Goal: Information Seeking & Learning: Check status

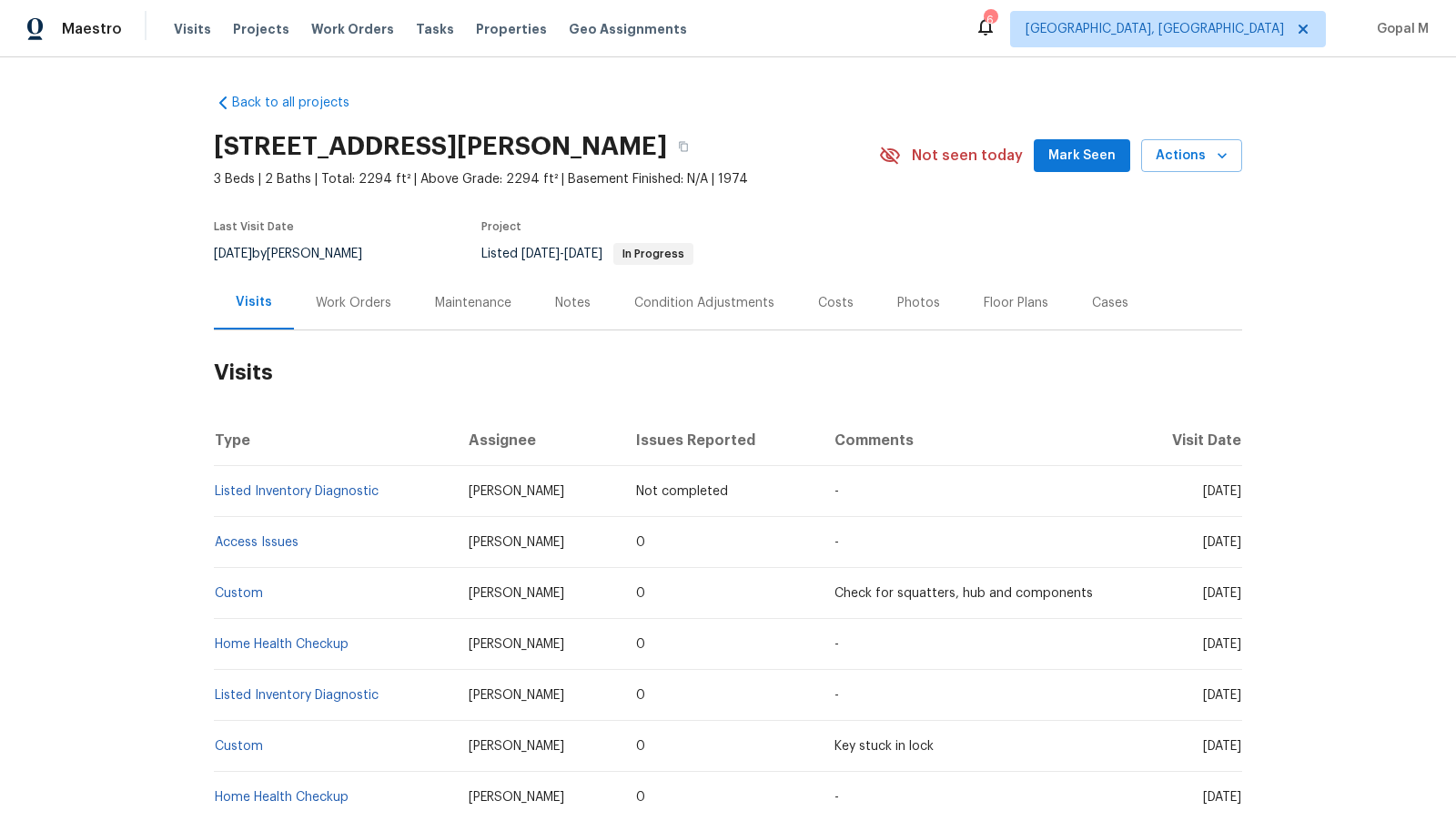
click at [393, 300] on div "Work Orders" at bounding box center [353, 302] width 120 height 53
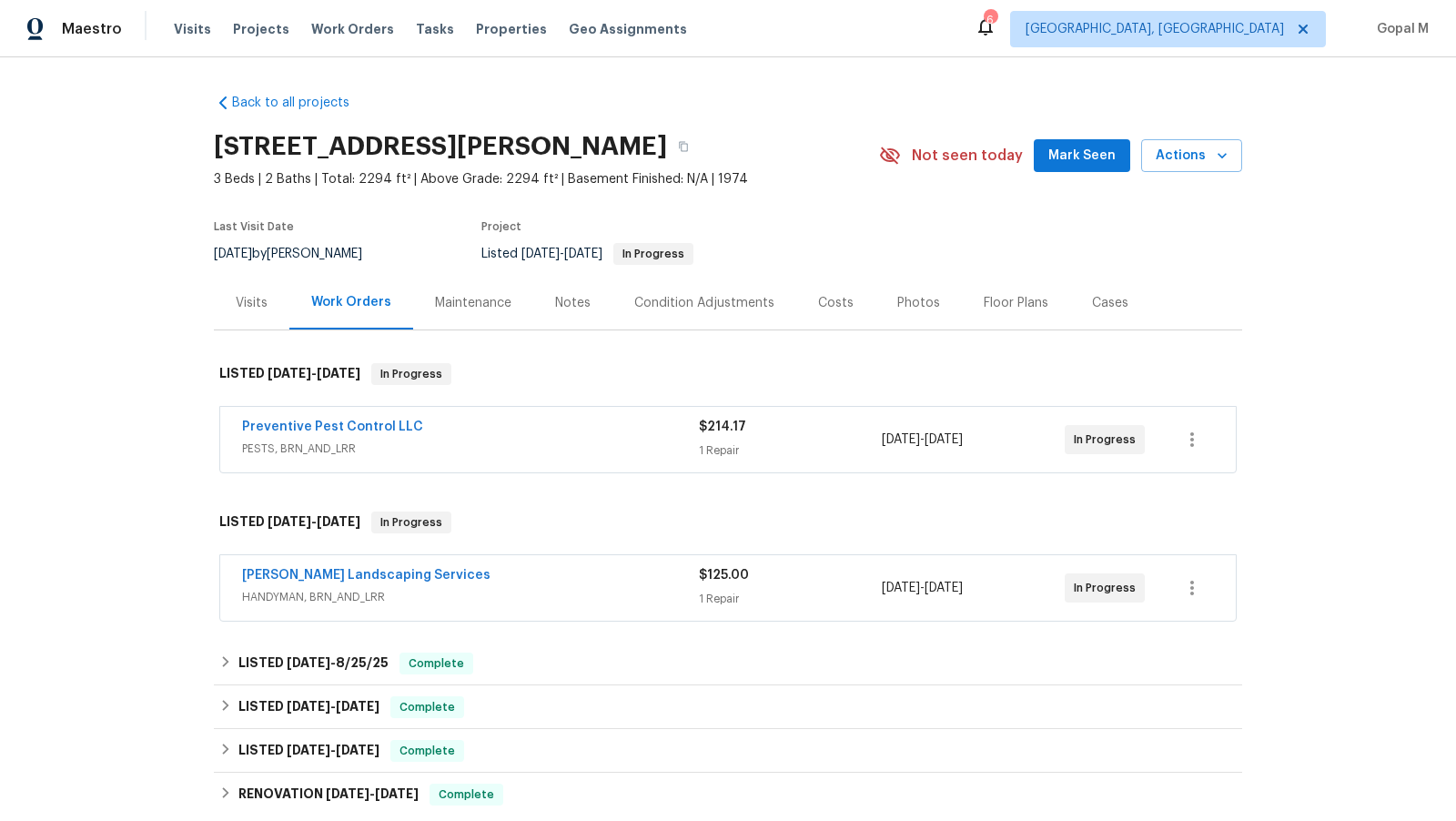
click at [629, 425] on div "Preventive Pest Control LLC" at bounding box center [471, 429] width 457 height 22
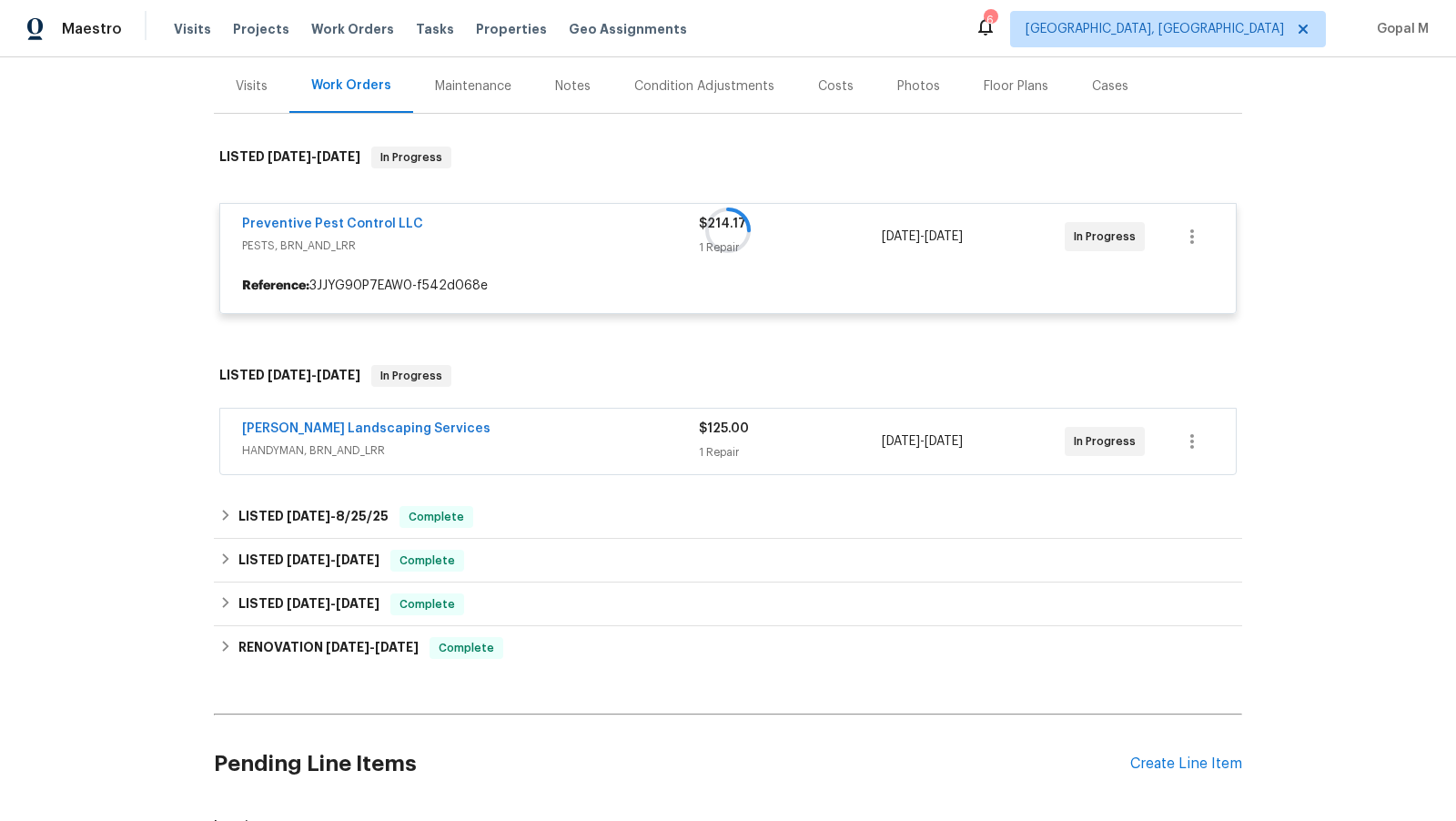
scroll to position [218, 0]
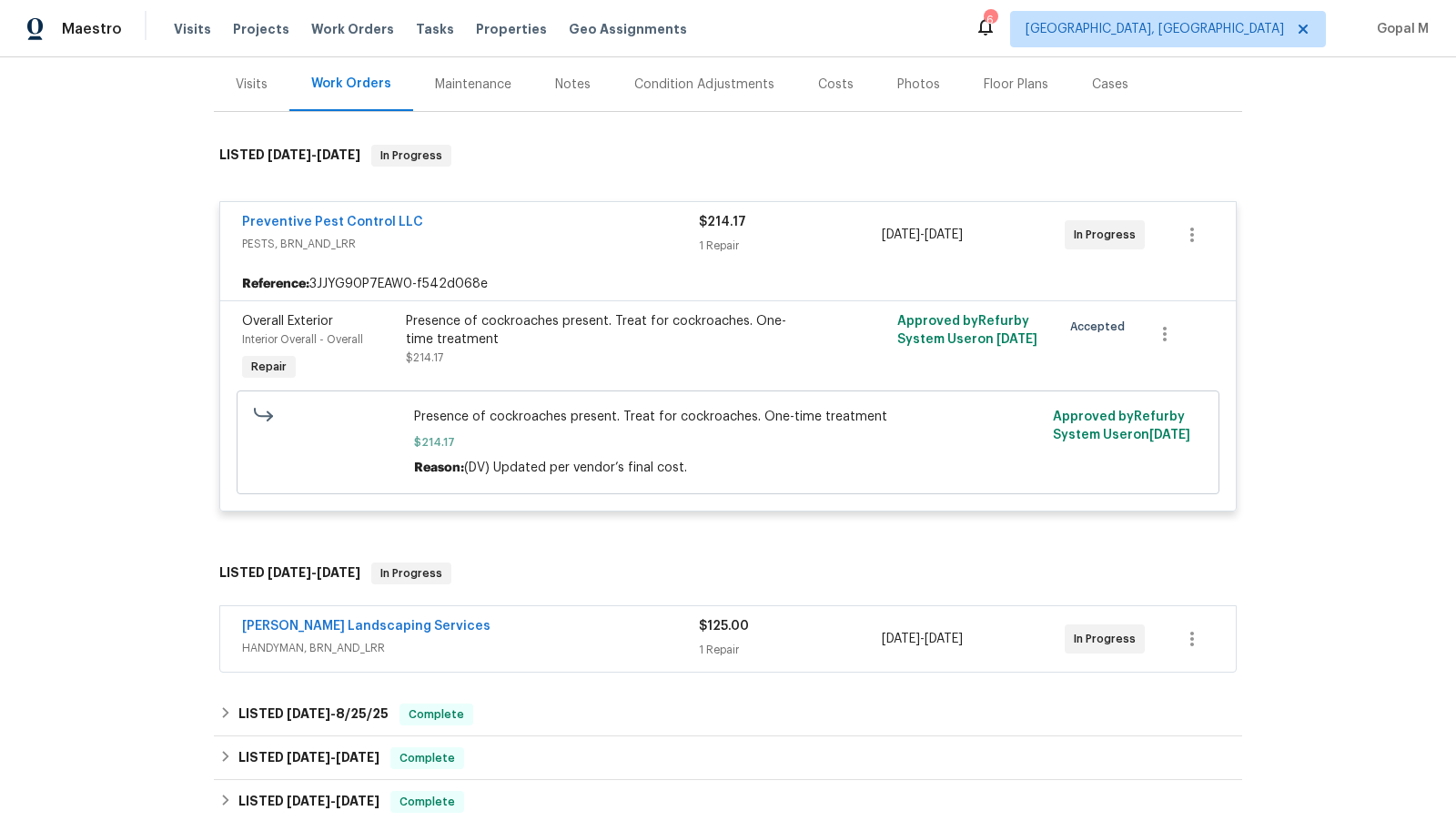
click at [598, 625] on div "Rodriguez Landscaping Services" at bounding box center [471, 627] width 457 height 22
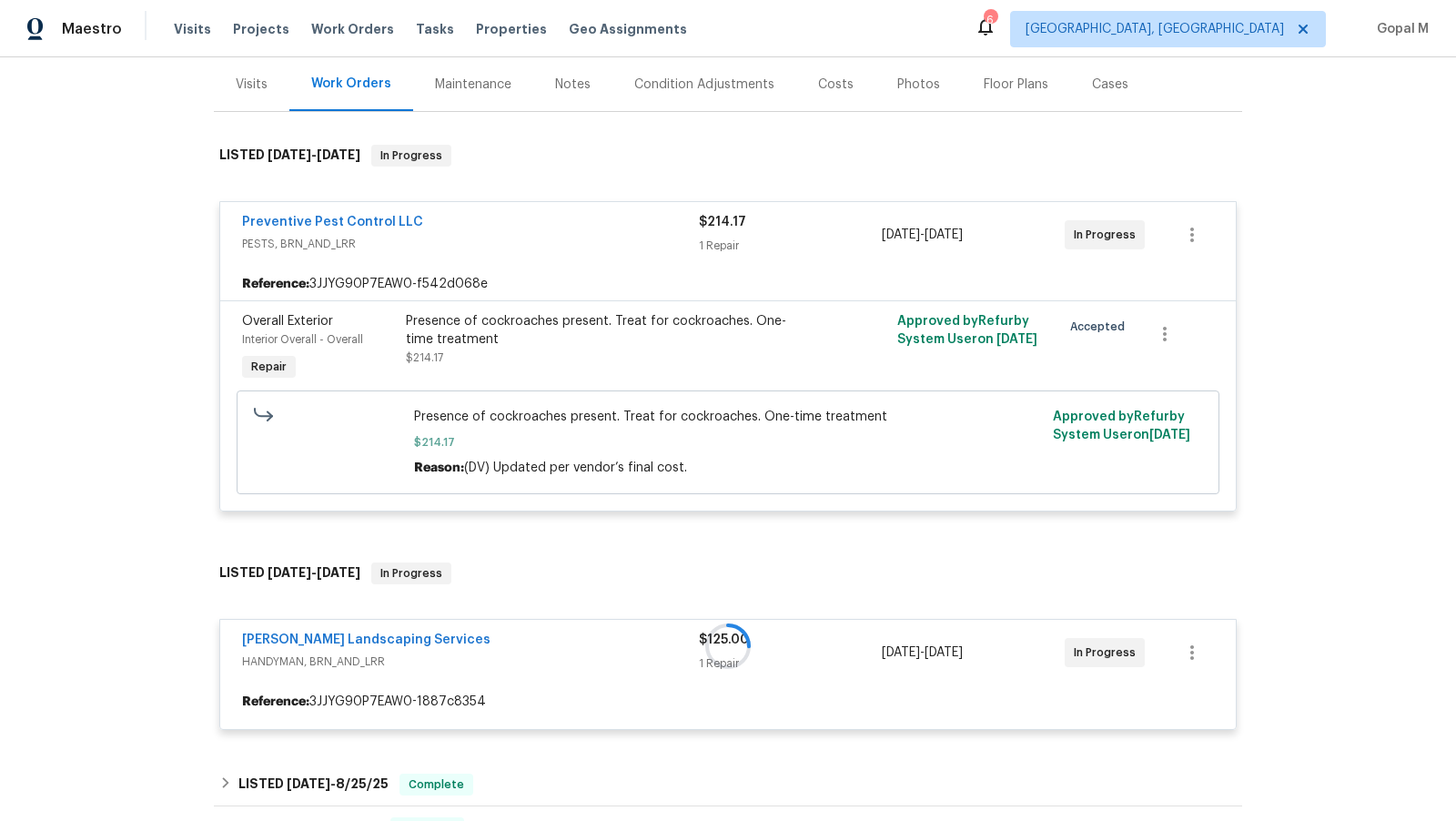
scroll to position [531, 0]
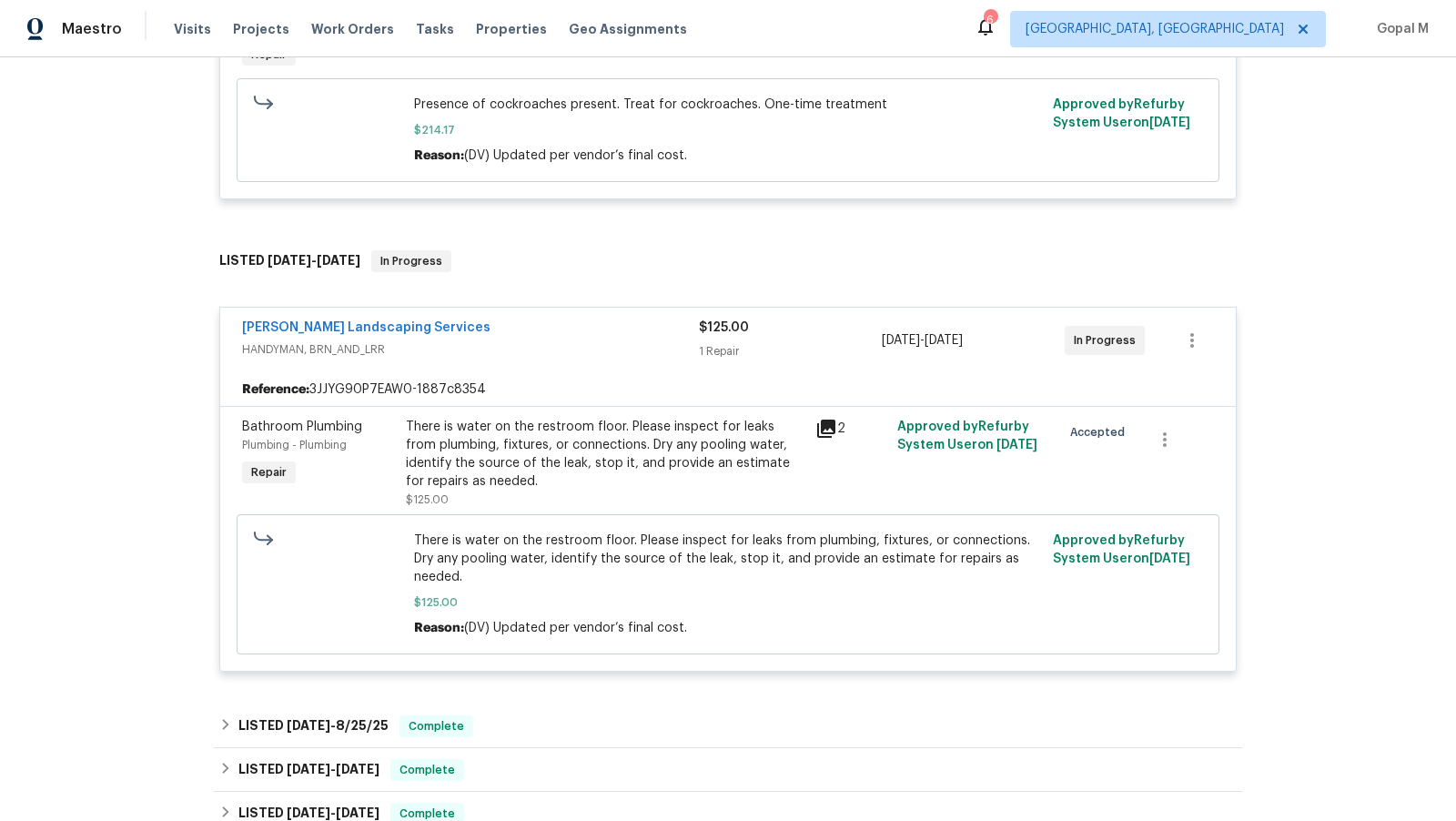
click at [583, 436] on div "There is water on the restroom floor. Please inspect for leaks from plumbing, f…" at bounding box center [605, 454] width 398 height 73
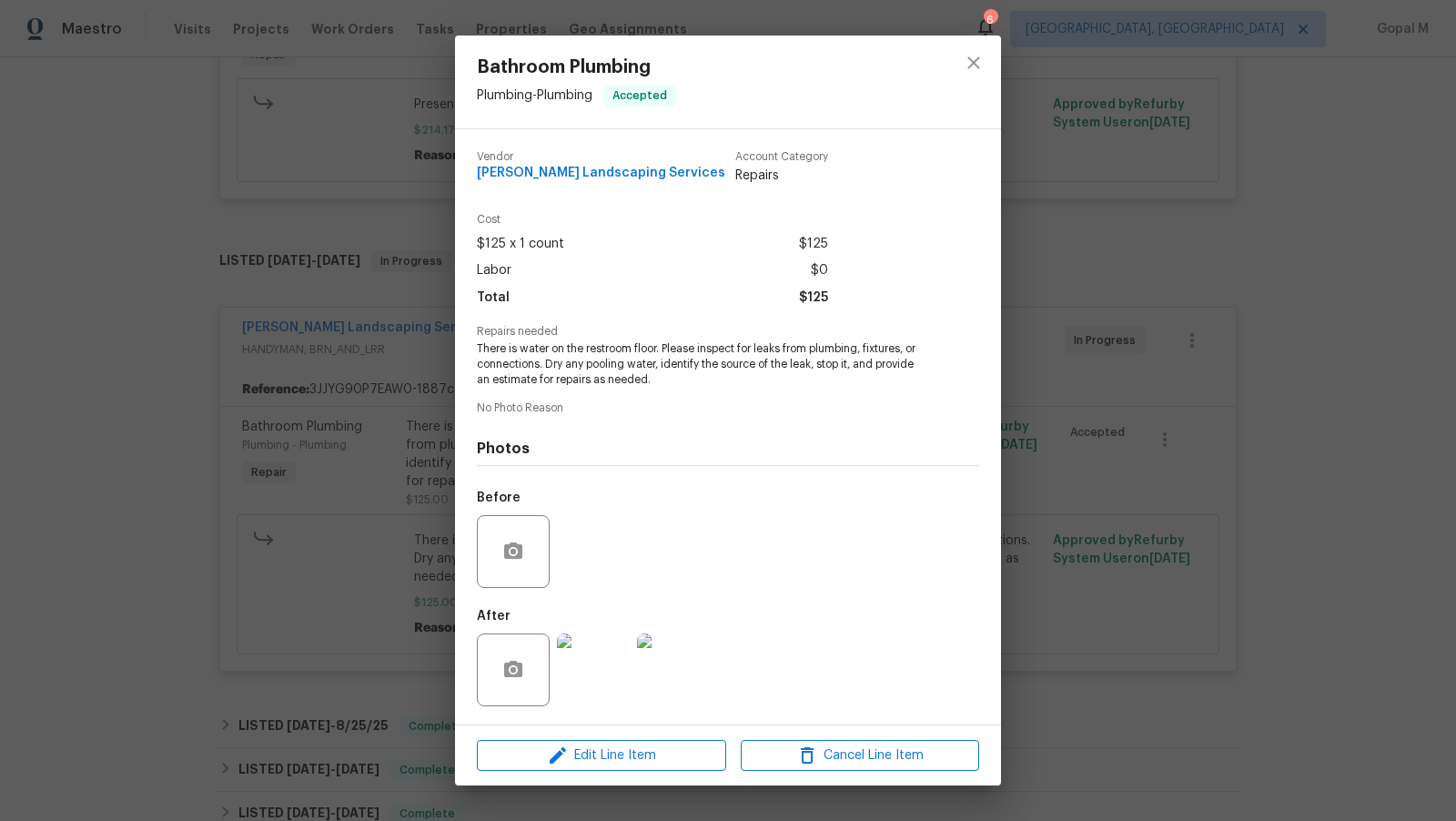
click at [611, 680] on img at bounding box center [594, 670] width 73 height 73
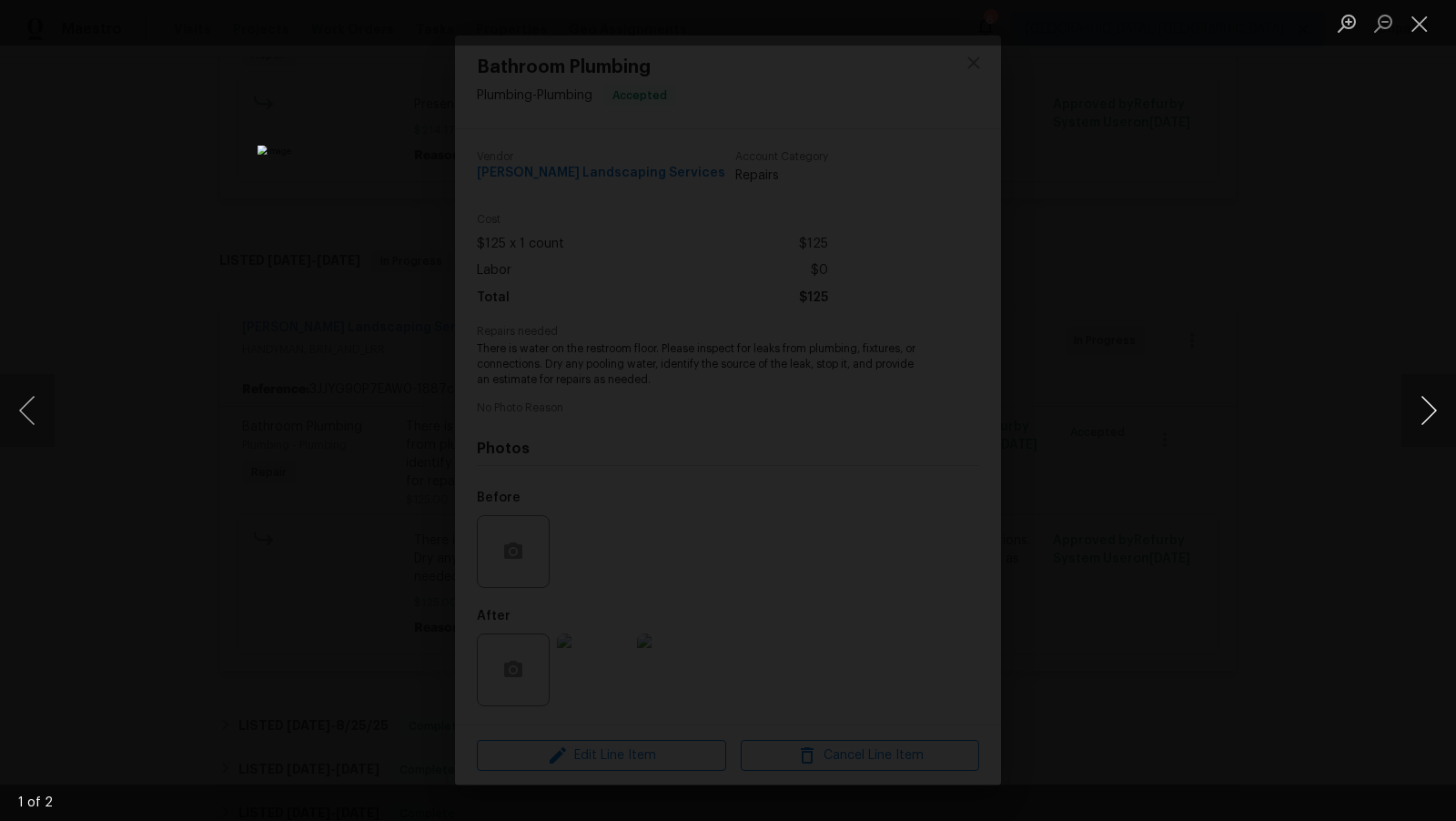
click at [1440, 413] on button "Next image" at bounding box center [1428, 410] width 54 height 73
click at [1419, 23] on button "Close lightbox" at bounding box center [1419, 23] width 37 height 32
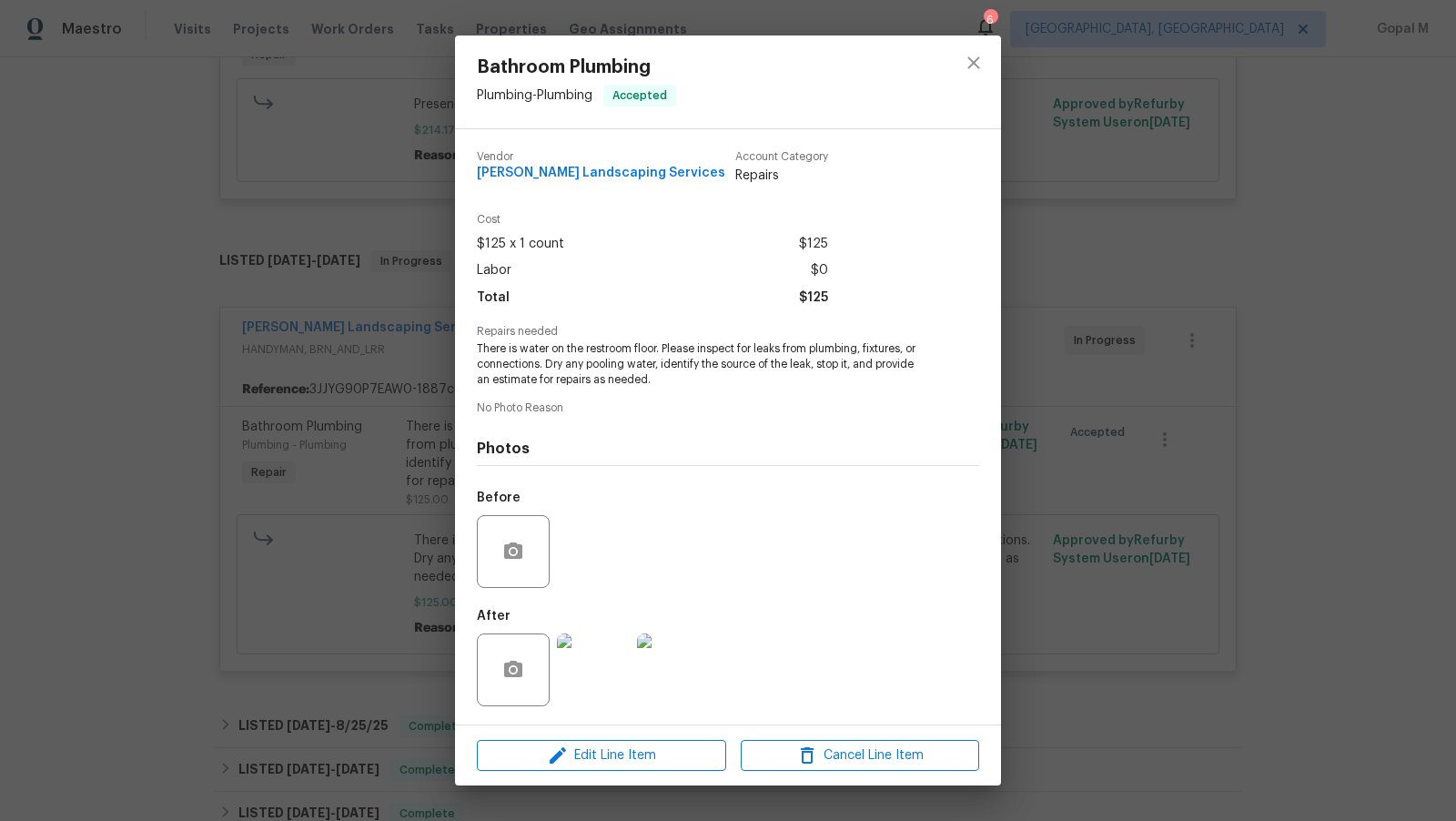
click at [1195, 227] on div "Bathroom Plumbing Plumbing - Plumbing Accepted Vendor Rodriguez Landscaping Ser…" at bounding box center [728, 410] width 1456 height 821
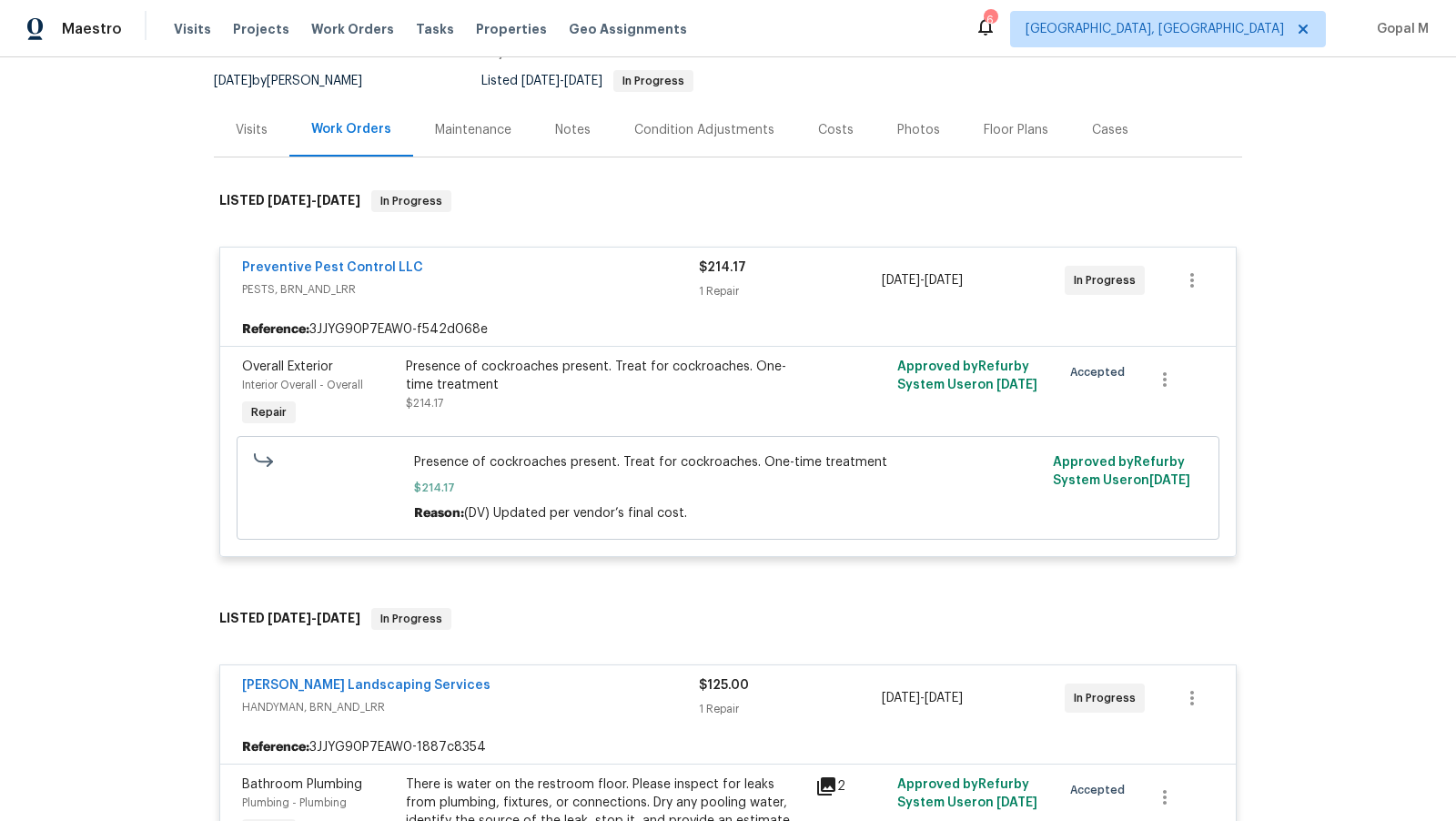
scroll to position [0, 0]
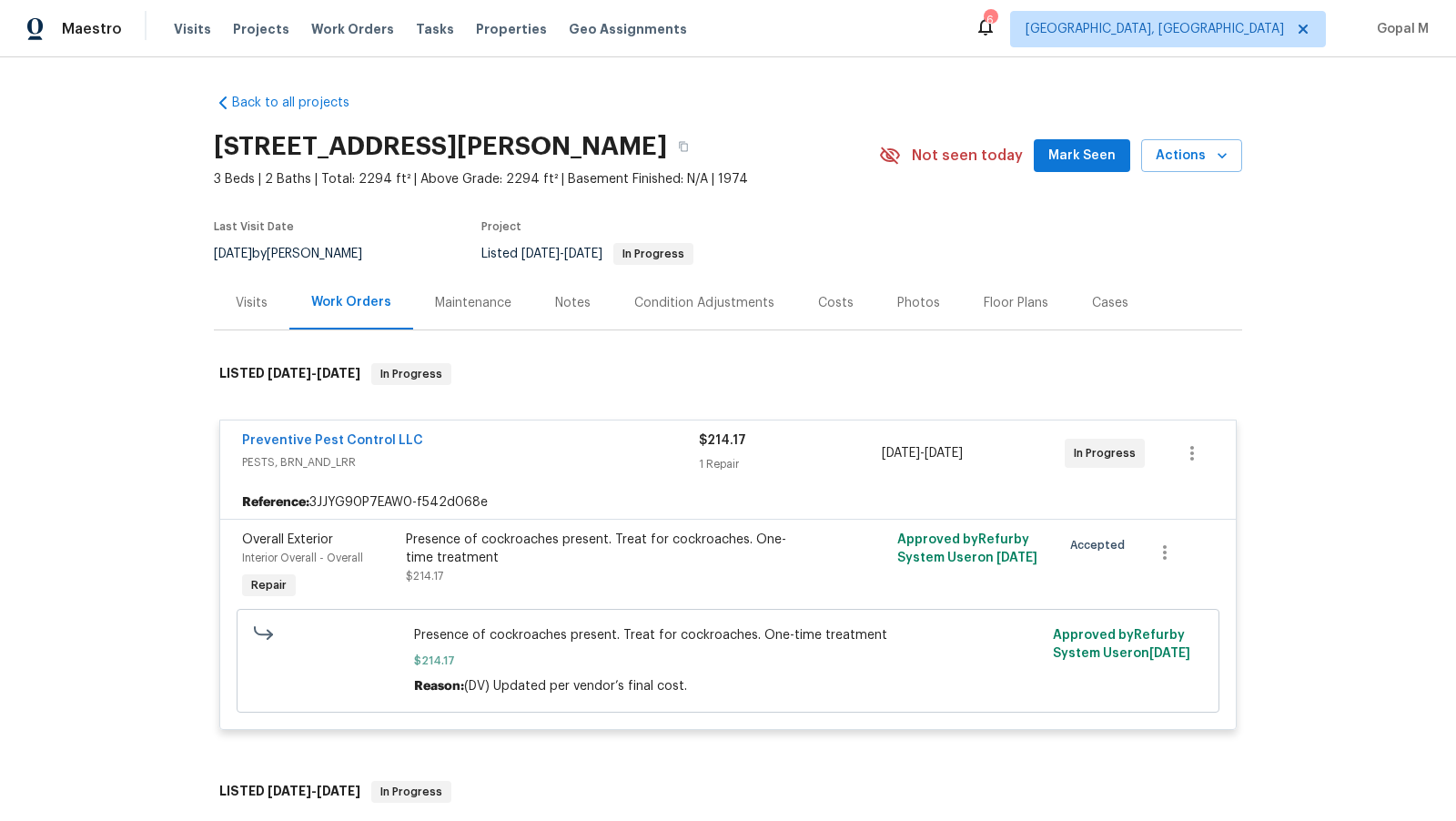
click at [264, 304] on div "Visits" at bounding box center [252, 302] width 32 height 18
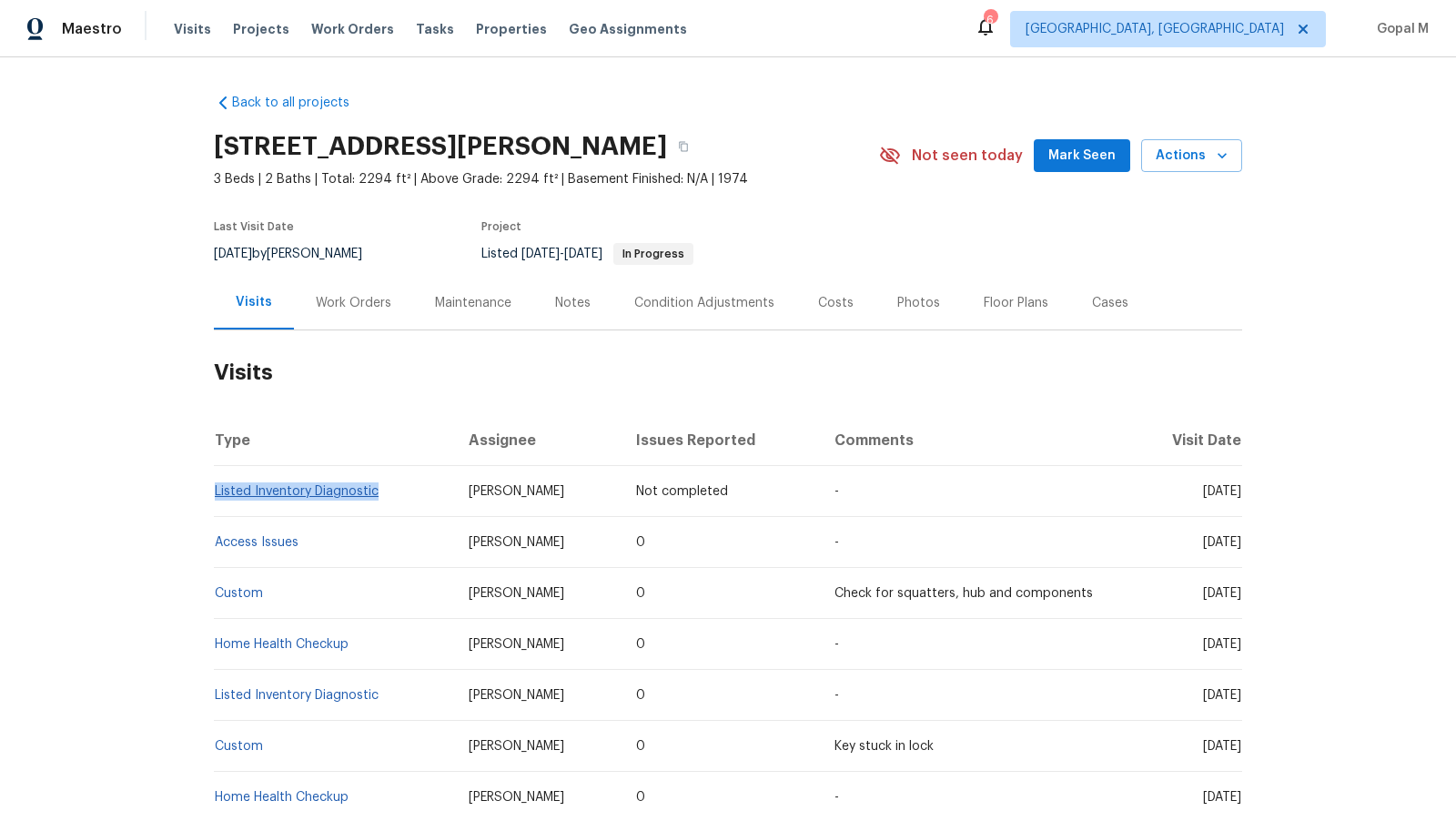
drag, startPoint x: 385, startPoint y: 491, endPoint x: 216, endPoint y: 495, distance: 169.0
click at [216, 495] on td "Listed Inventory Diagnostic" at bounding box center [333, 491] width 240 height 51
copy link "Listed Inventory Diagnostic"
drag, startPoint x: 277, startPoint y: 251, endPoint x: 214, endPoint y: 250, distance: 63.0
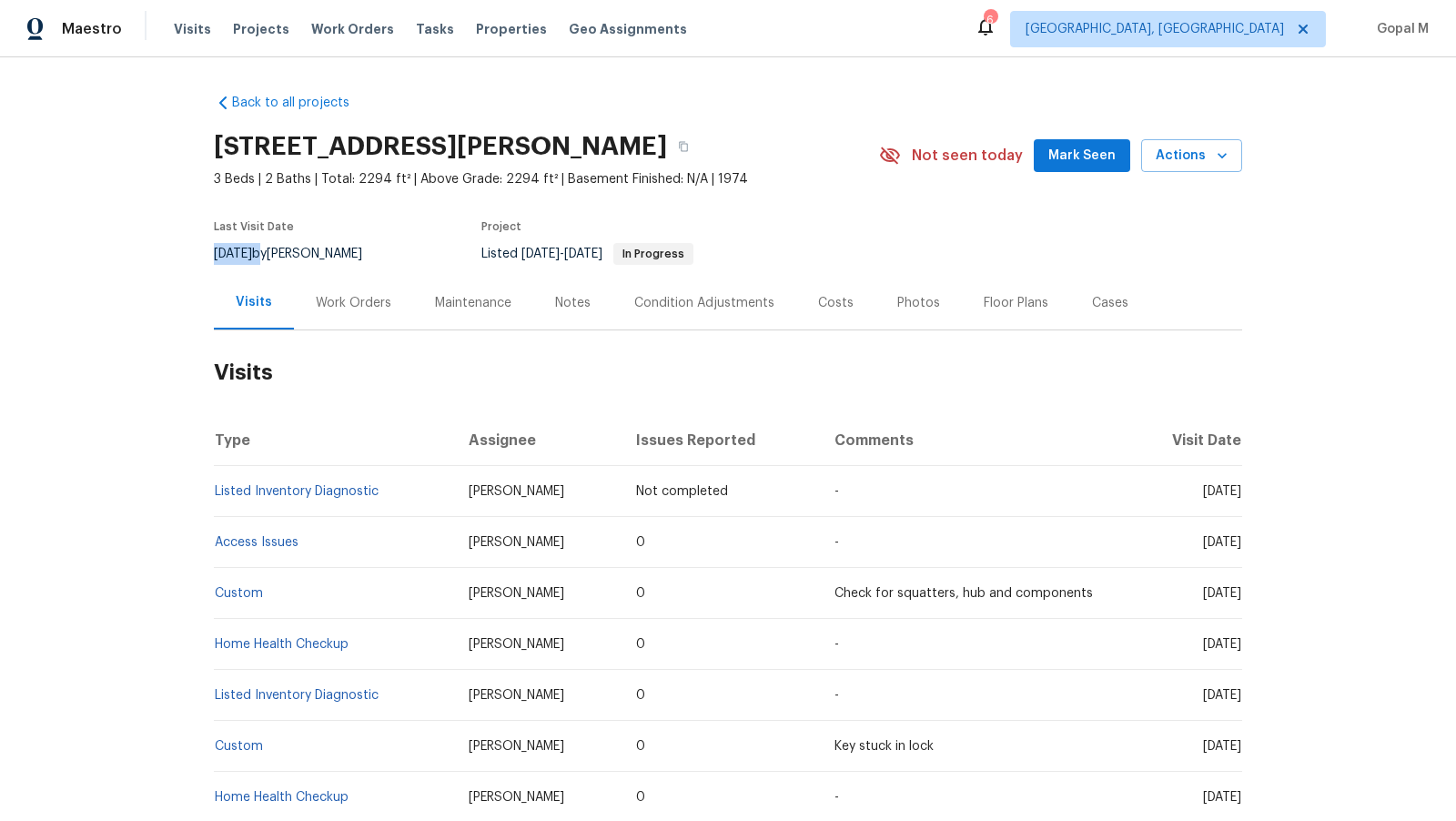
click at [214, 250] on div "8/26/2025 by Mark Cardenas" at bounding box center [299, 254] width 170 height 22
copy div "[DATE]"
click at [374, 307] on div "Work Orders" at bounding box center [354, 302] width 75 height 18
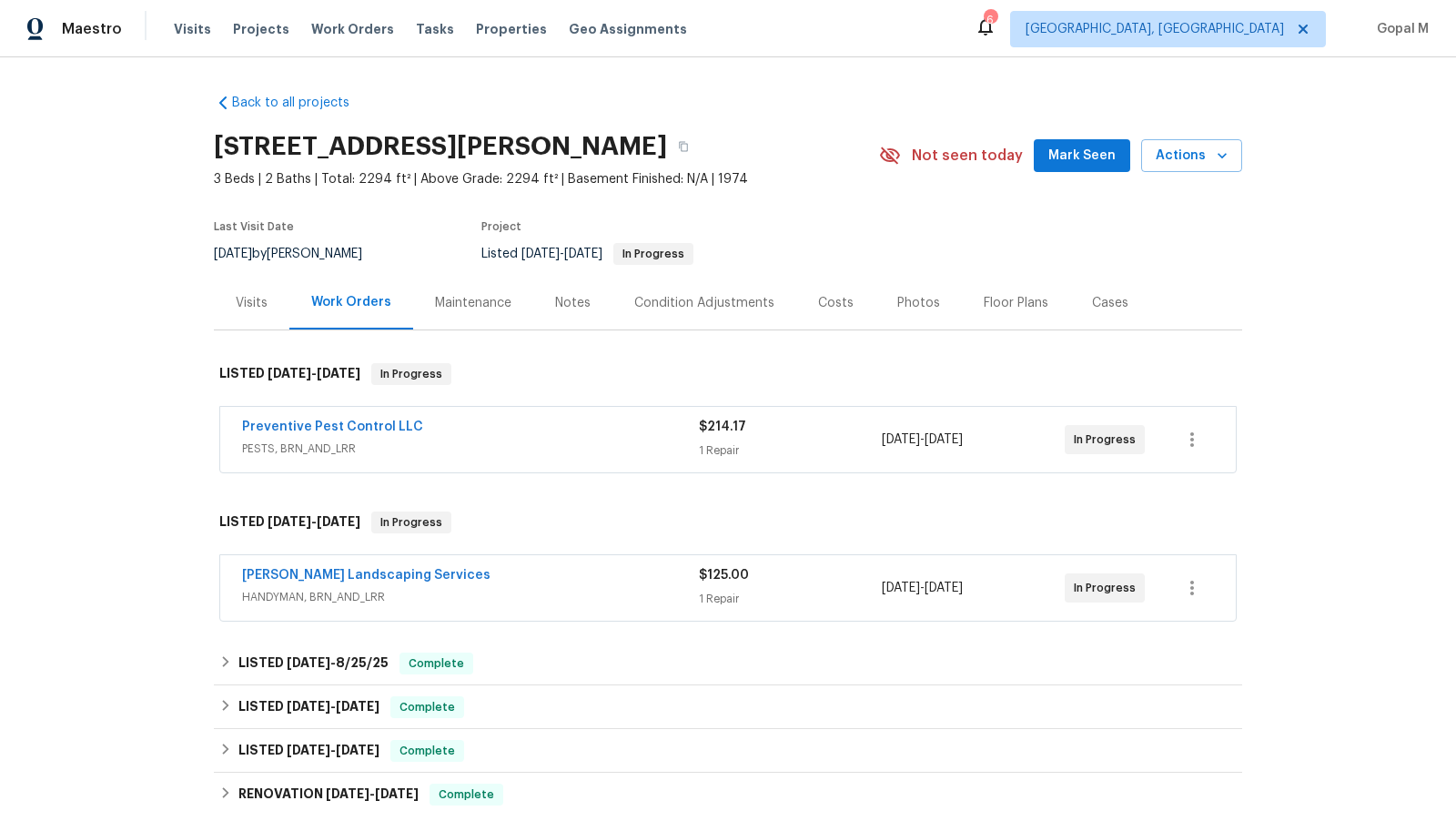
drag, startPoint x: 1003, startPoint y: 441, endPoint x: 884, endPoint y: 441, distance: 119.0
click at [884, 441] on div "9/2/2025 - 9/4/2025" at bounding box center [973, 440] width 183 height 43
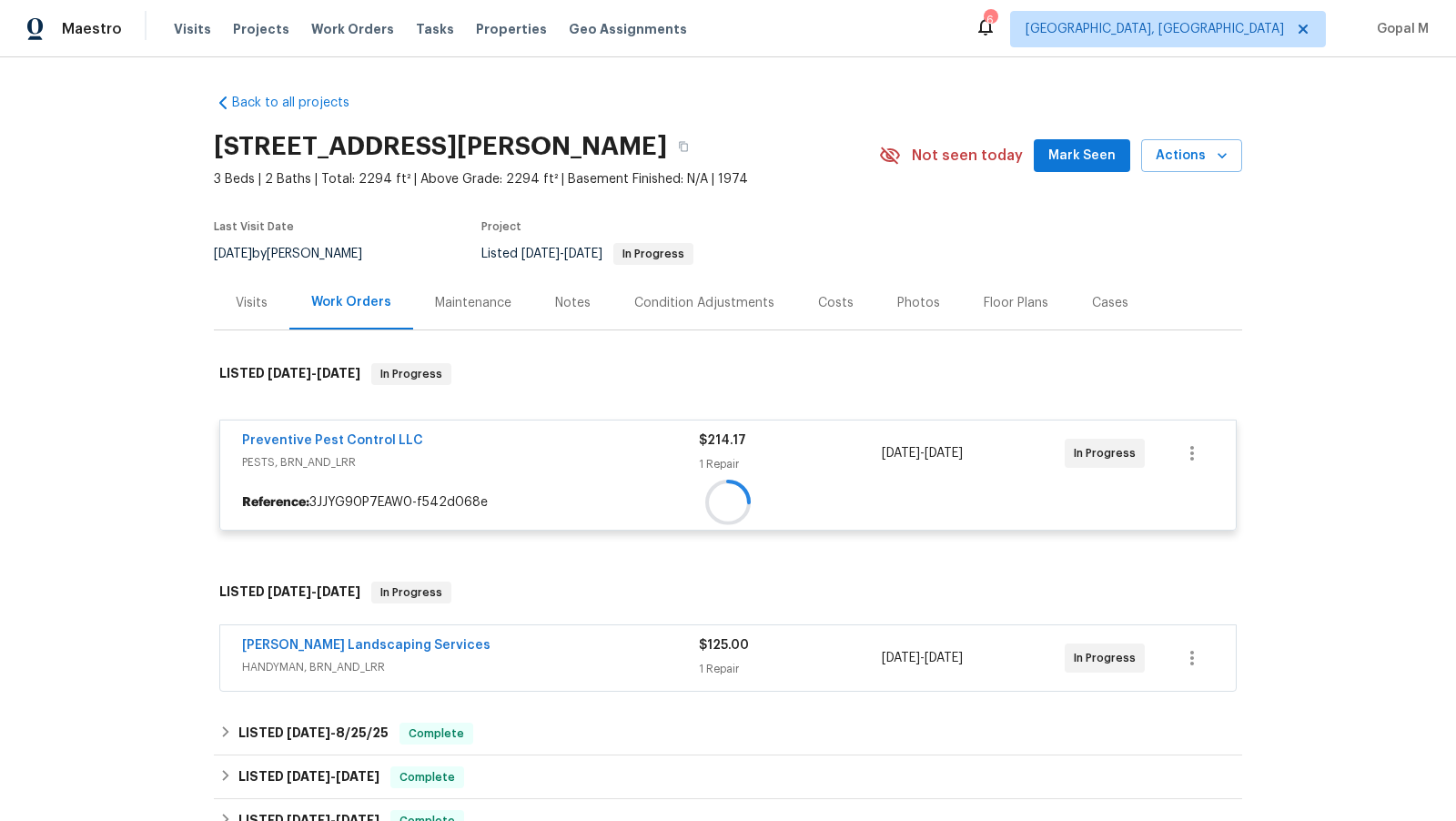
copy span "9/2/2025 - 9/4/2025"
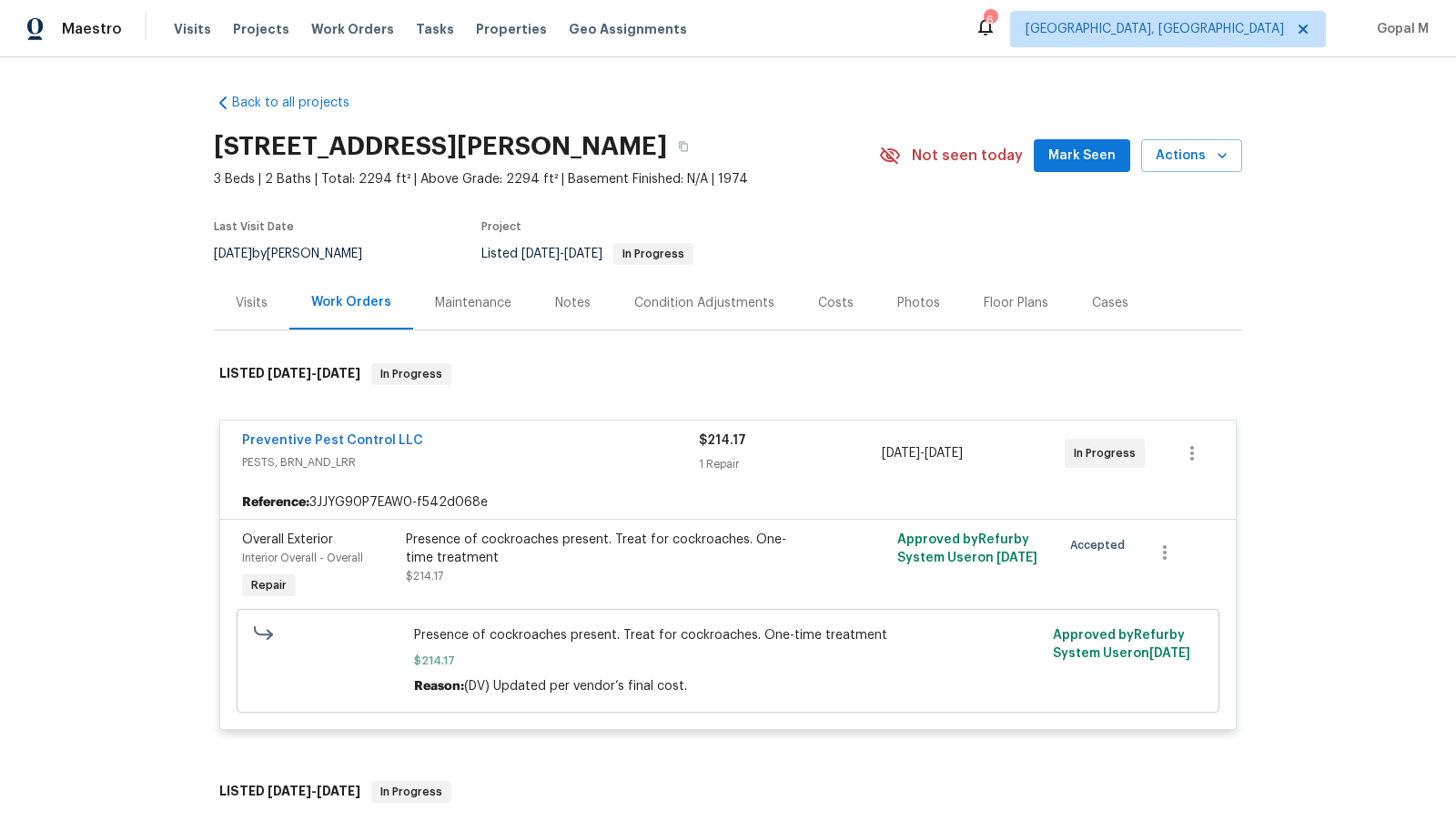
scroll to position [132, 0]
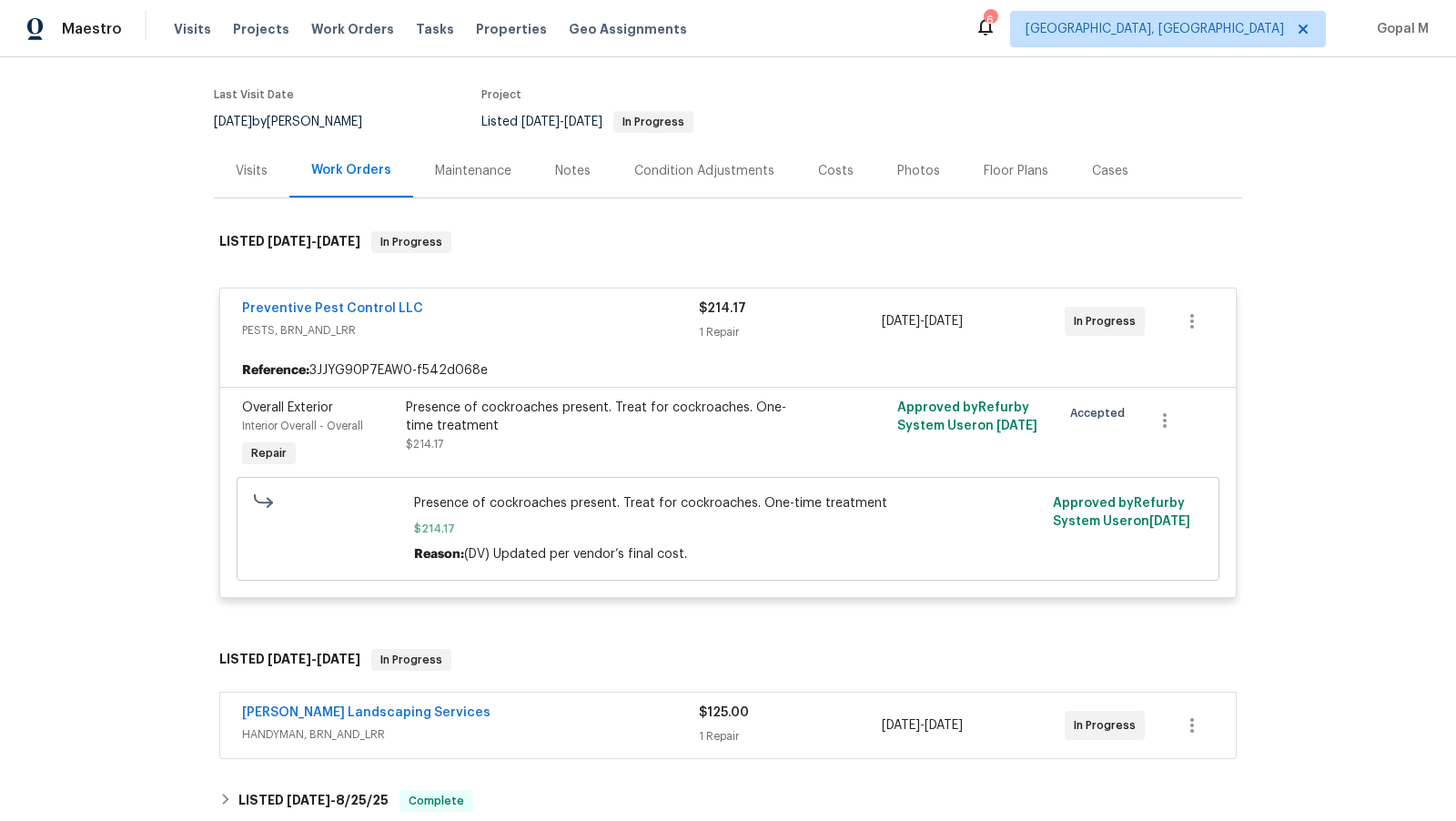
click at [815, 721] on div "$125.00 1 Repair" at bounding box center [790, 725] width 183 height 43
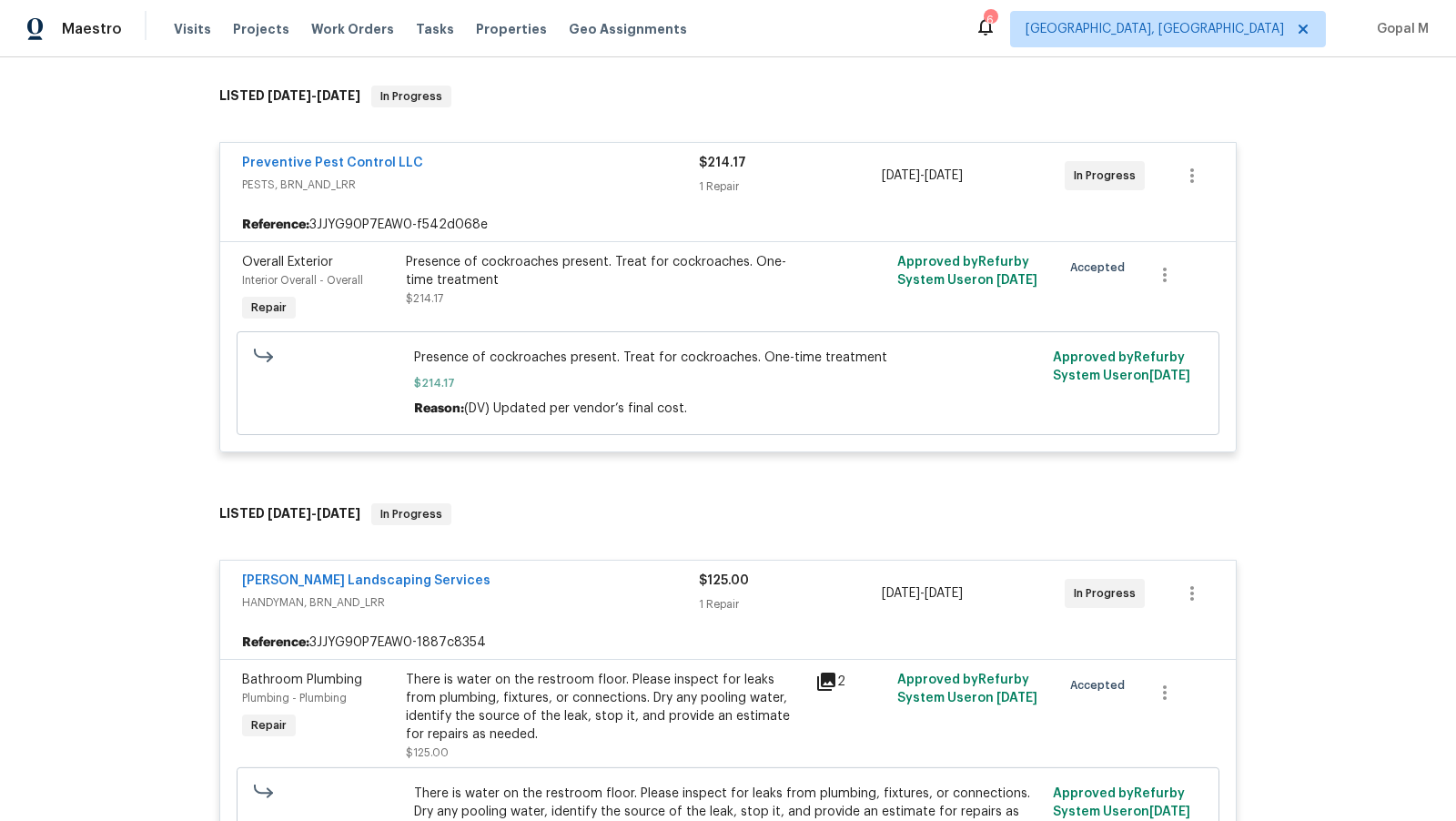
scroll to position [312, 0]
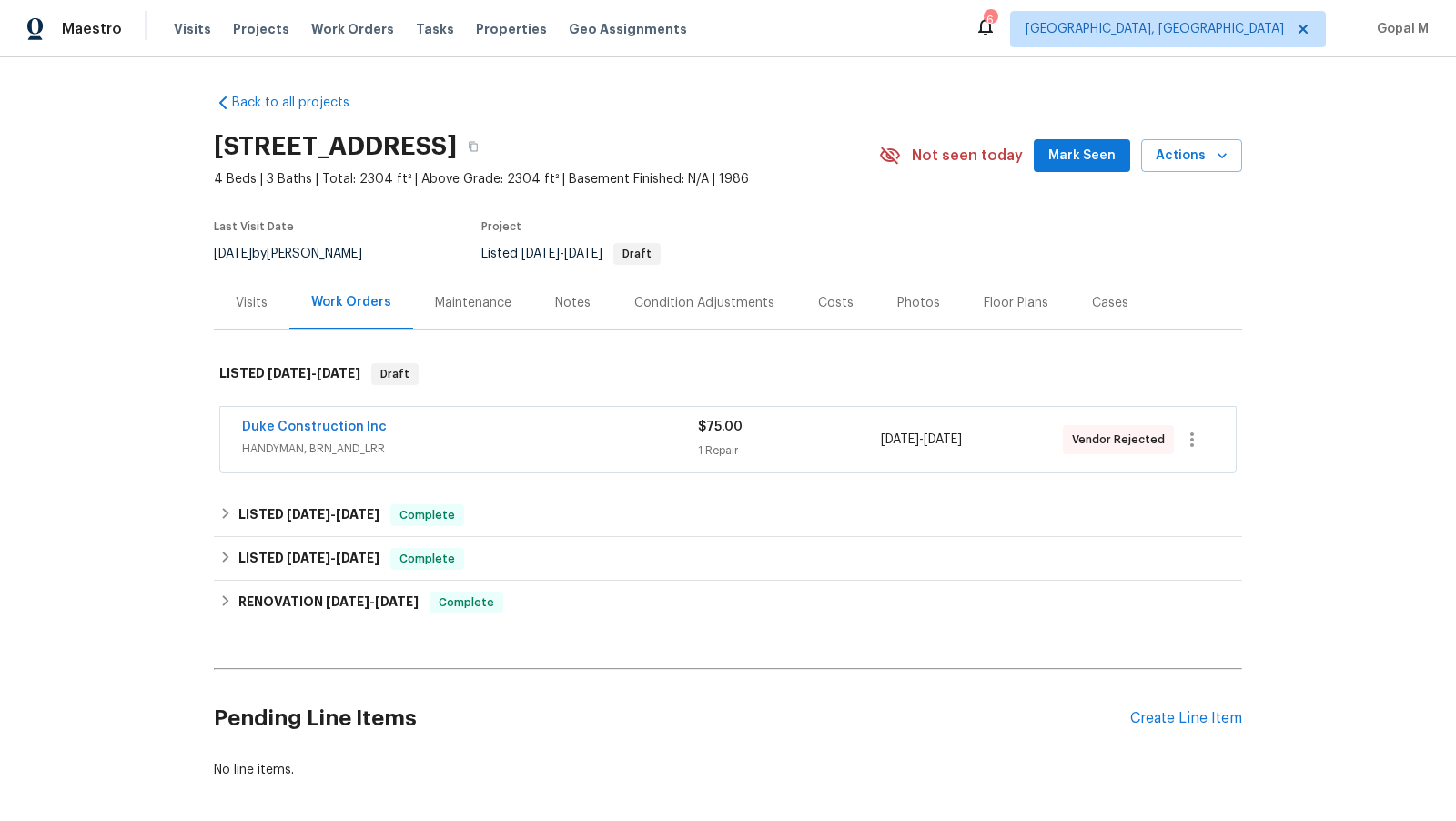
click at [878, 432] on div "$75.00" at bounding box center [789, 427] width 182 height 18
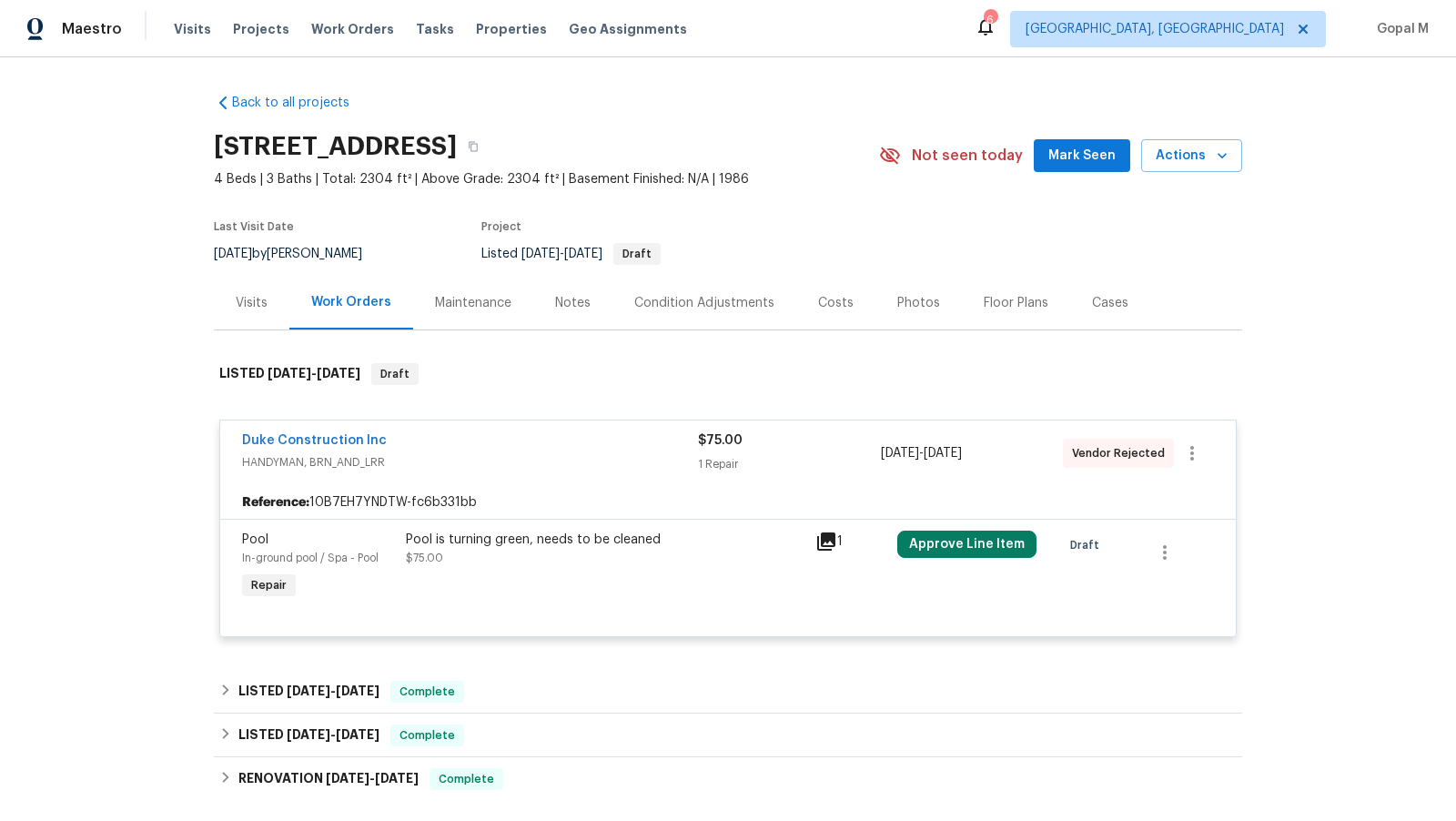
click at [569, 465] on span "HANDYMAN, BRN_AND_LRR" at bounding box center [470, 462] width 456 height 18
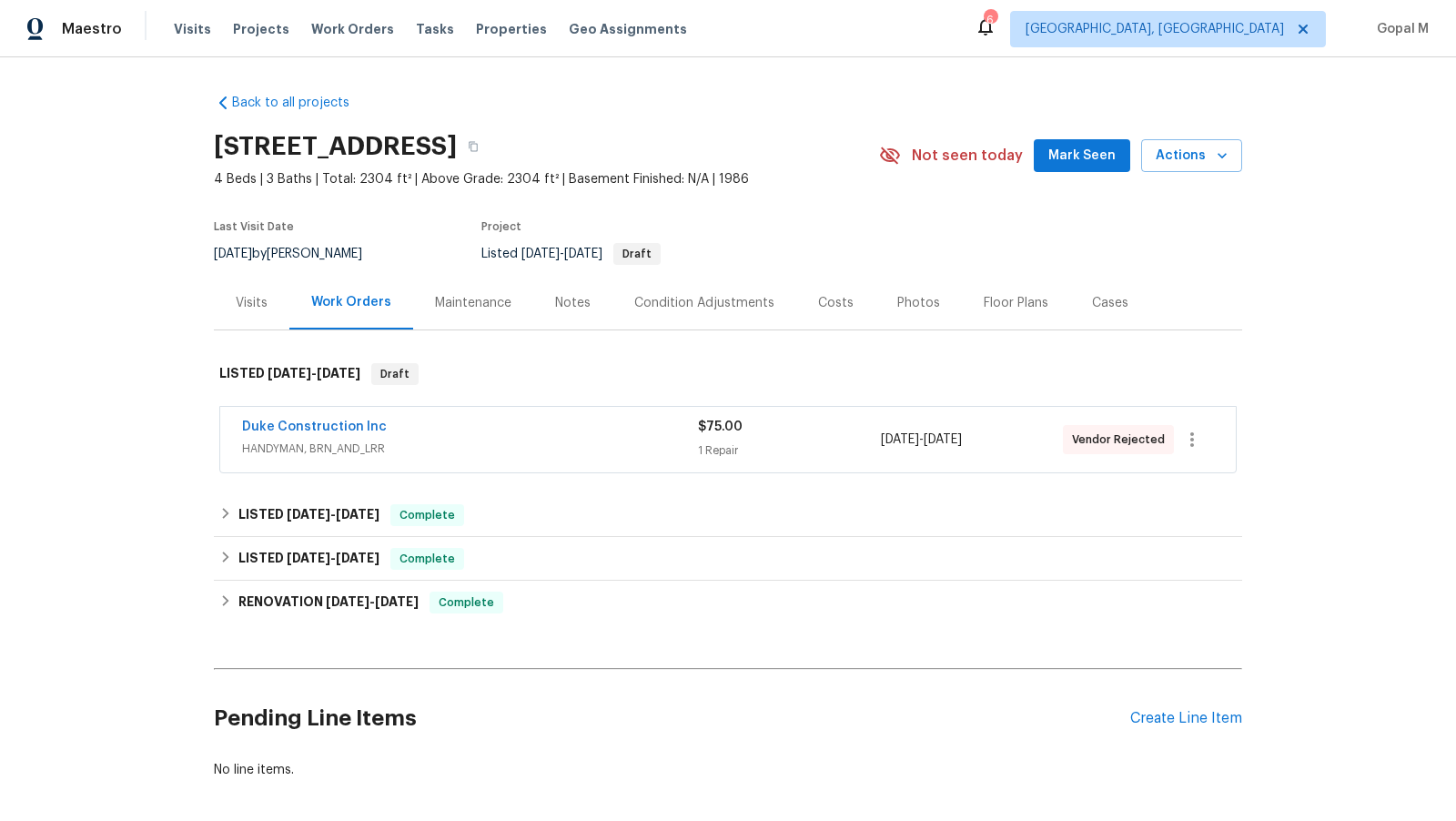
click at [244, 294] on div "Visits" at bounding box center [252, 302] width 32 height 18
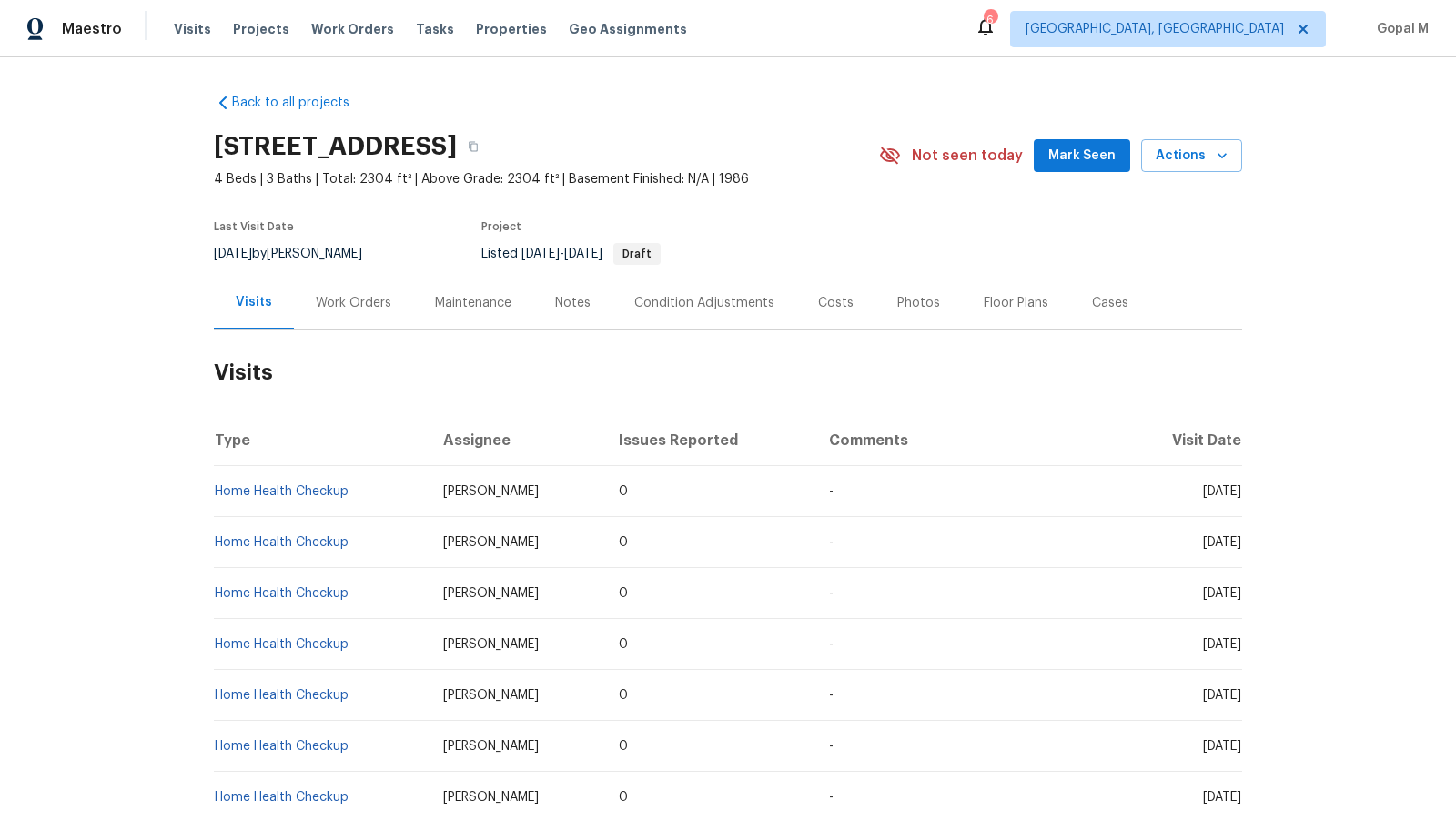
click at [375, 308] on div "Work Orders" at bounding box center [354, 302] width 75 height 18
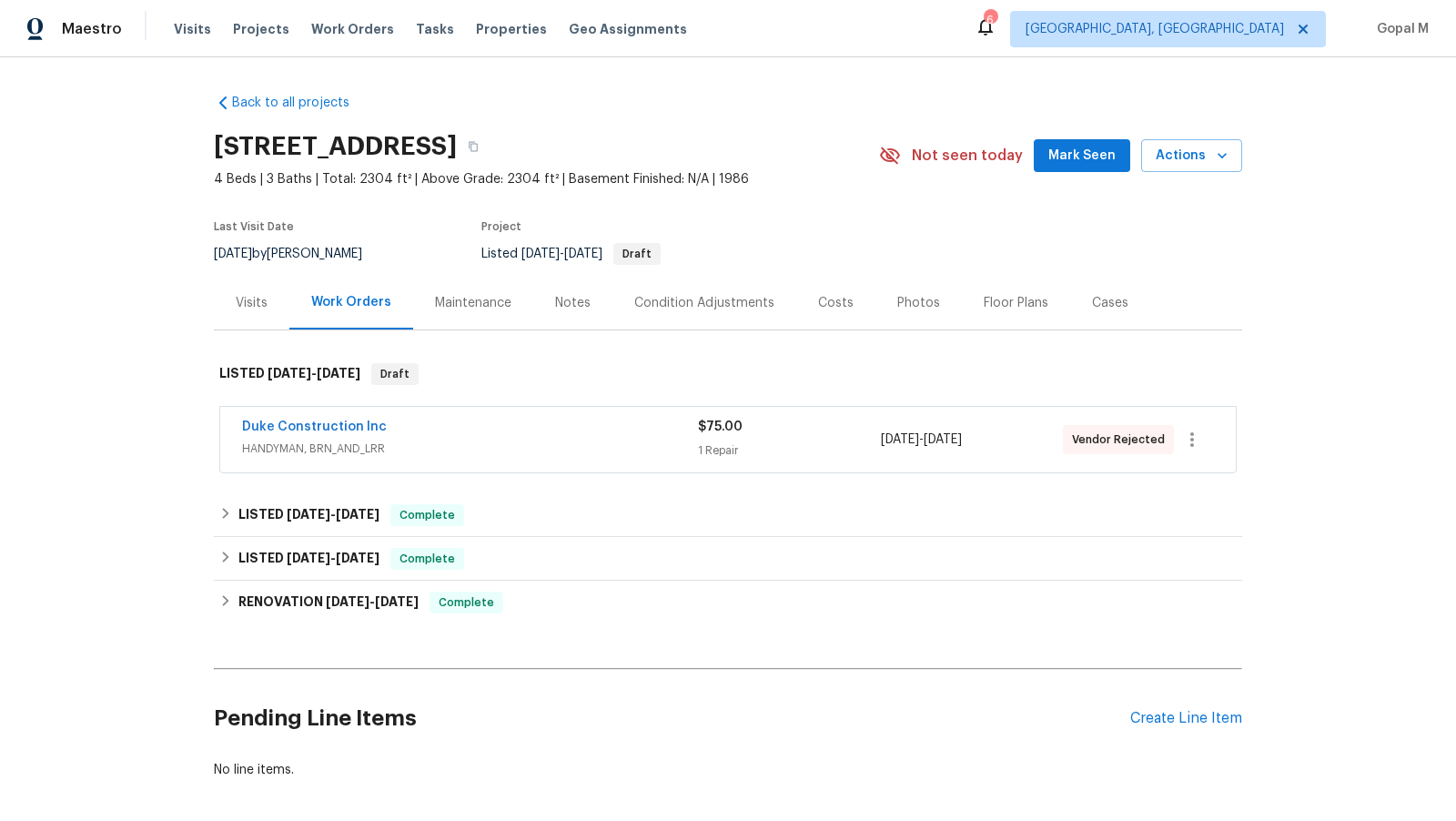
drag, startPoint x: 271, startPoint y: 253, endPoint x: 214, endPoint y: 253, distance: 57.0
click at [214, 253] on span "8/27/2025" at bounding box center [232, 253] width 39 height 13
copy span "[DATE]"
click at [767, 512] on div "LISTED 8/12/25 - 8/19/25 Complete" at bounding box center [728, 515] width 1018 height 22
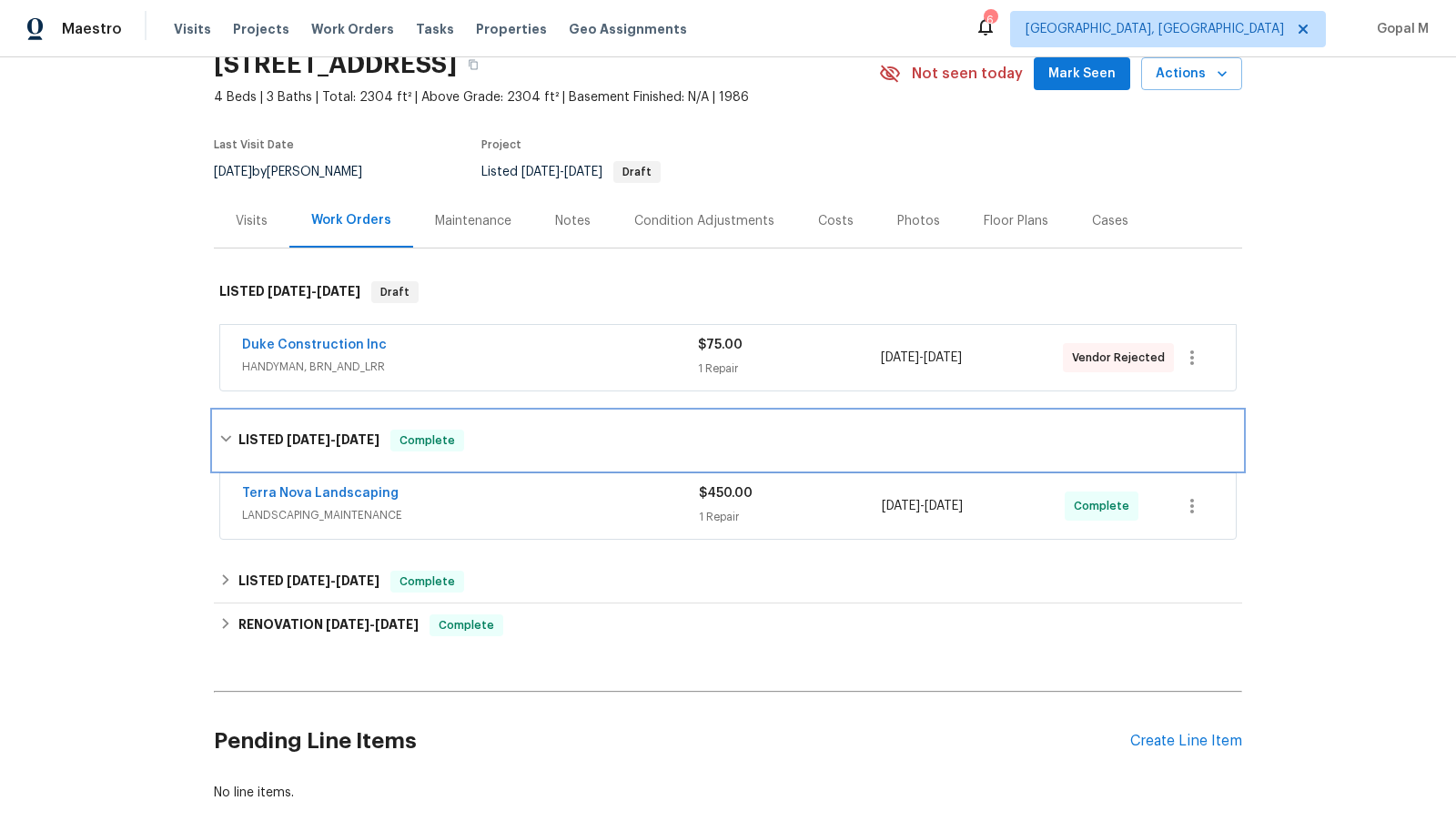
scroll to position [110, 0]
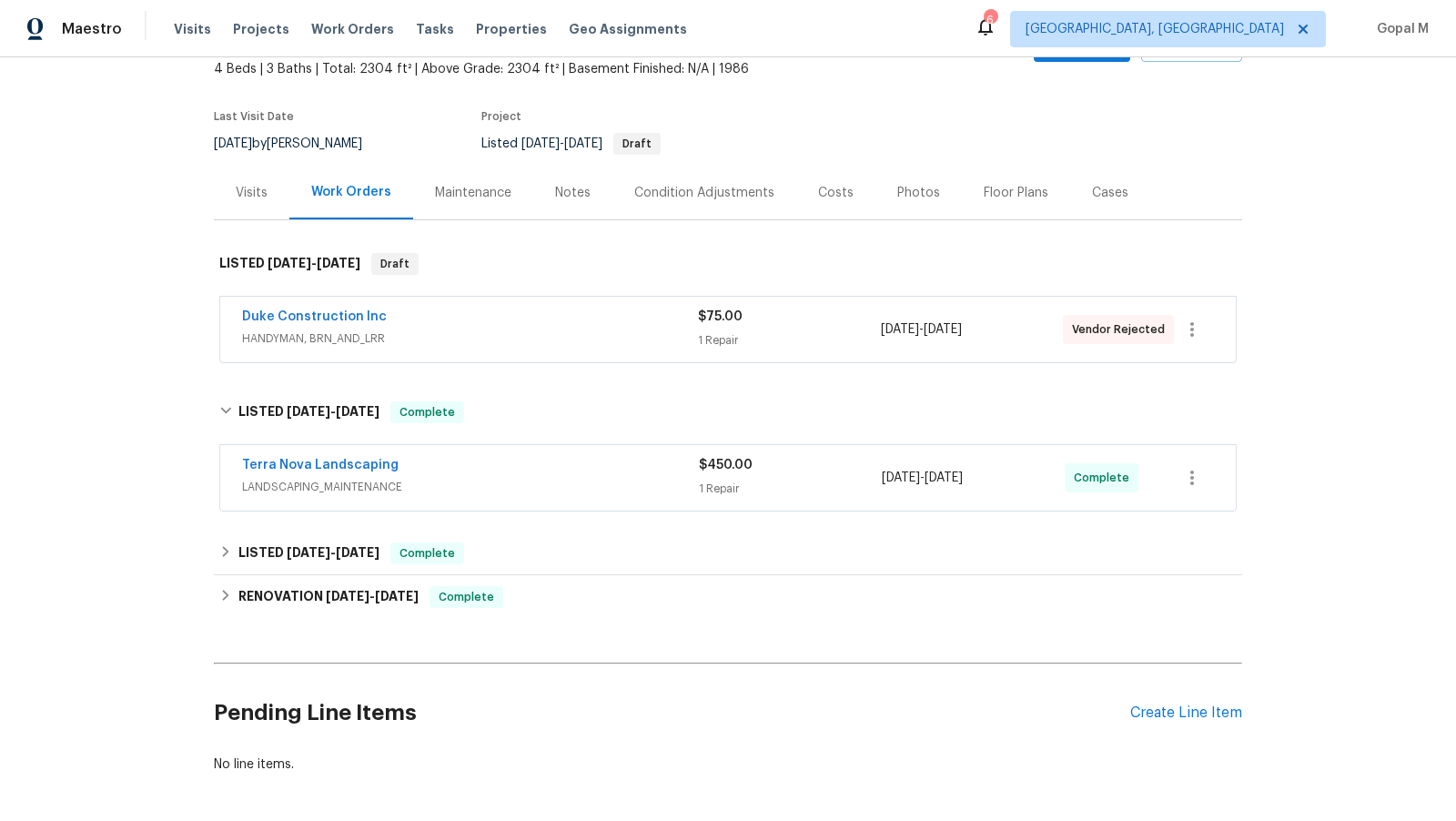
drag, startPoint x: 1016, startPoint y: 474, endPoint x: 885, endPoint y: 478, distance: 131.1
click at [885, 478] on div "8/15/2025 - 8/19/2025" at bounding box center [973, 477] width 183 height 43
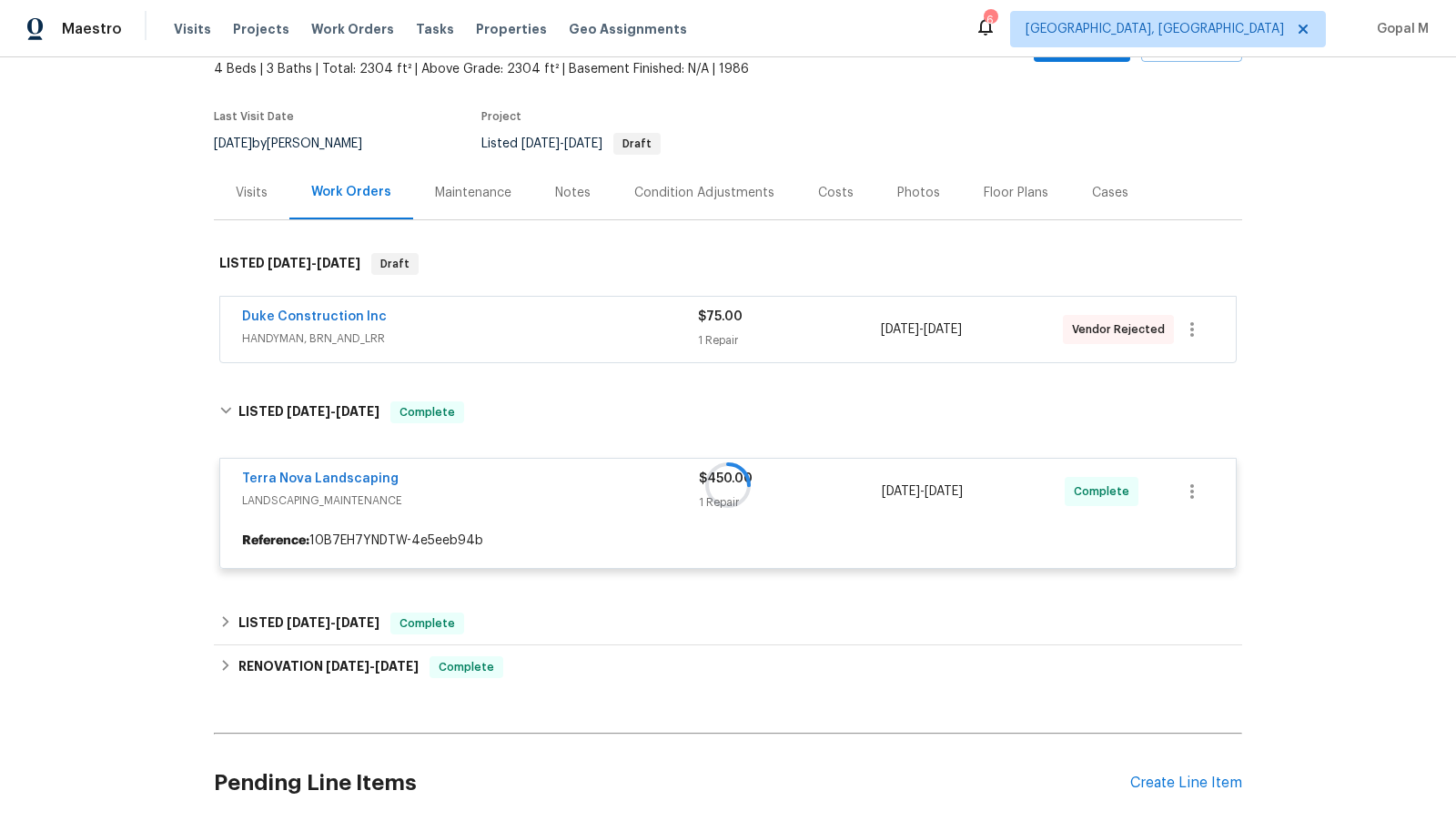
copy span "8/15/2025 - 8/19/2025"
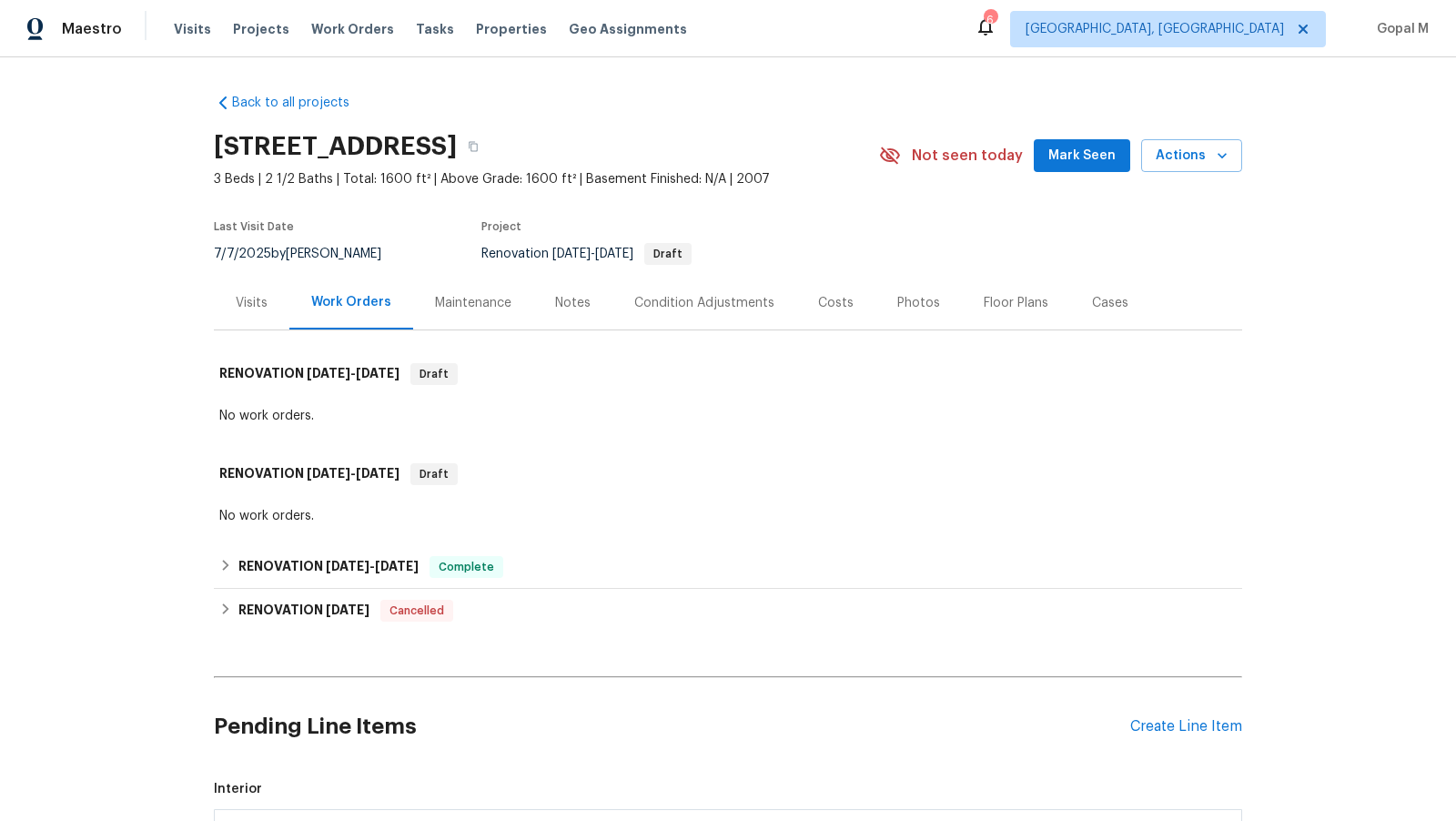
click at [244, 302] on div "Visits" at bounding box center [252, 302] width 32 height 18
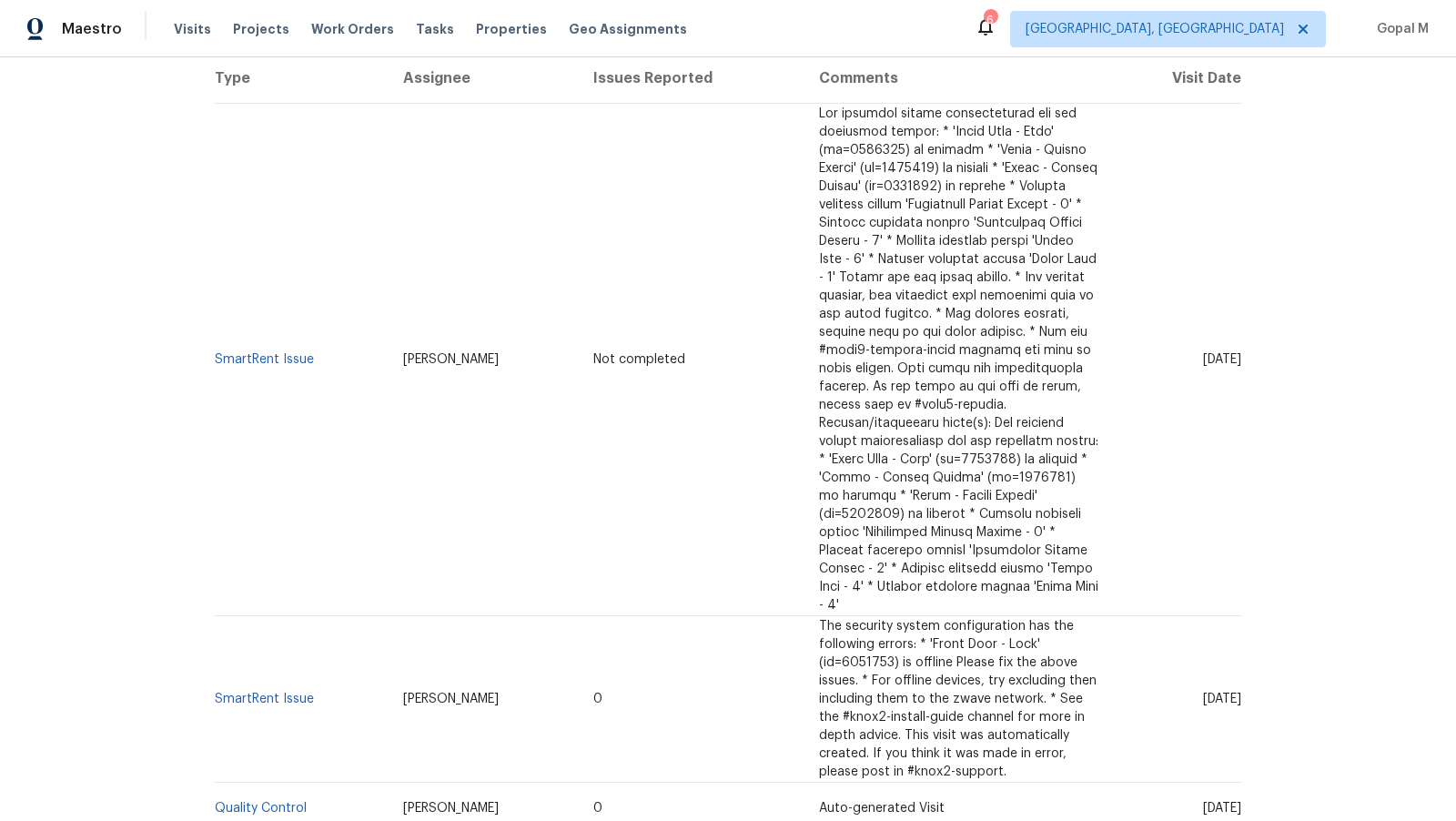
scroll to position [365, 0]
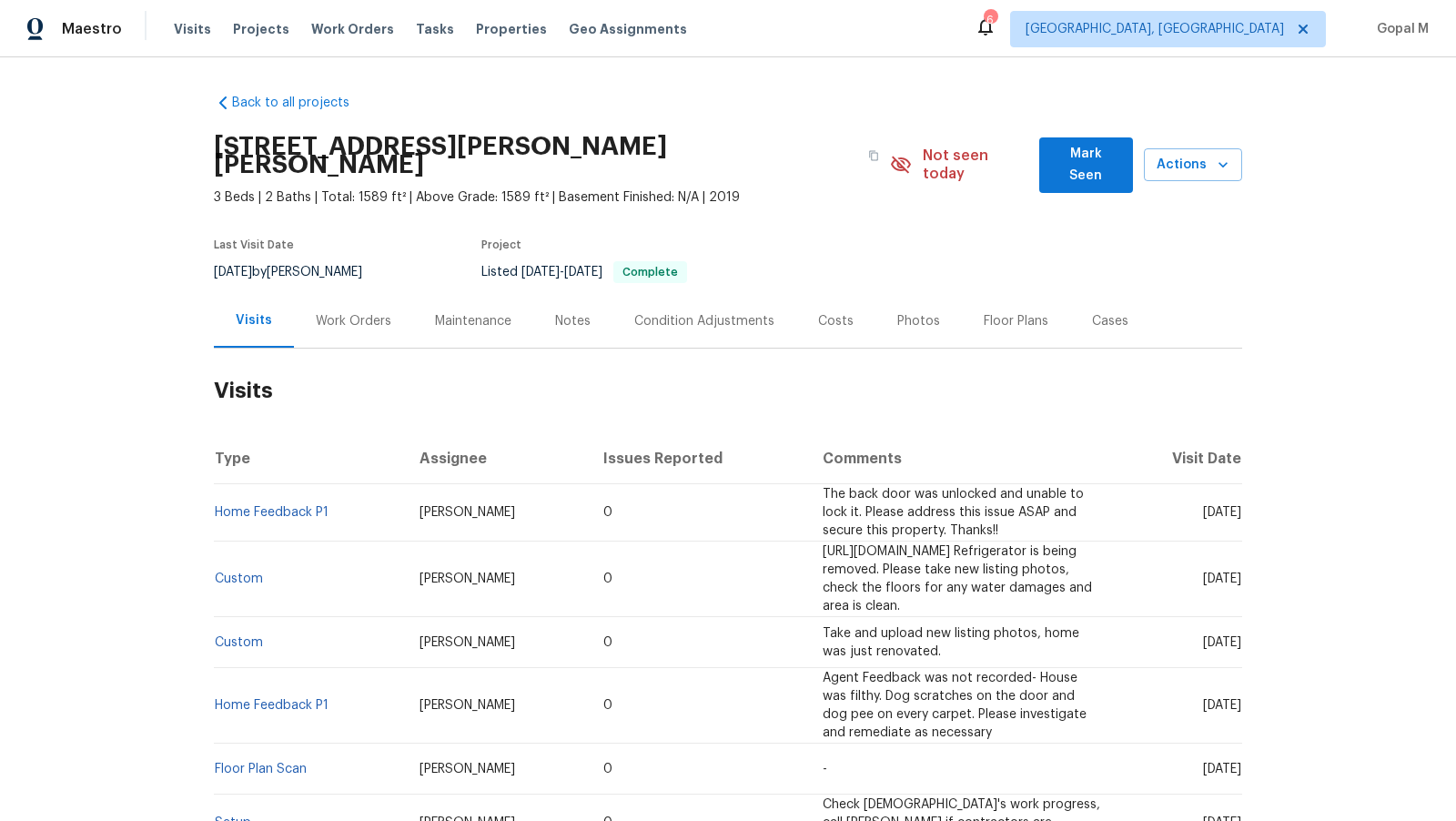
click at [374, 312] on div "Work Orders" at bounding box center [354, 321] width 75 height 18
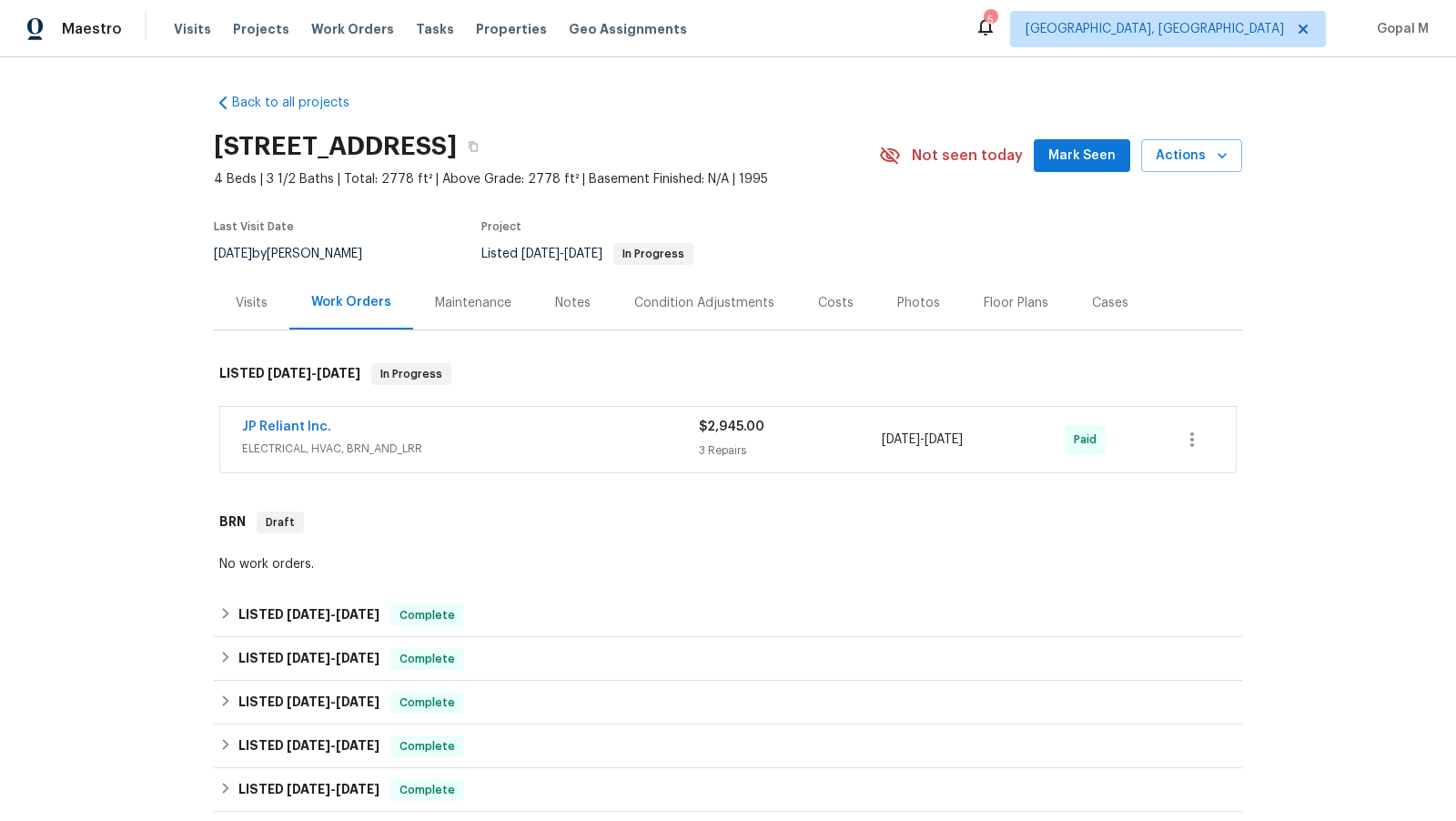
click at [801, 443] on div "3 Repairs" at bounding box center [790, 451] width 183 height 18
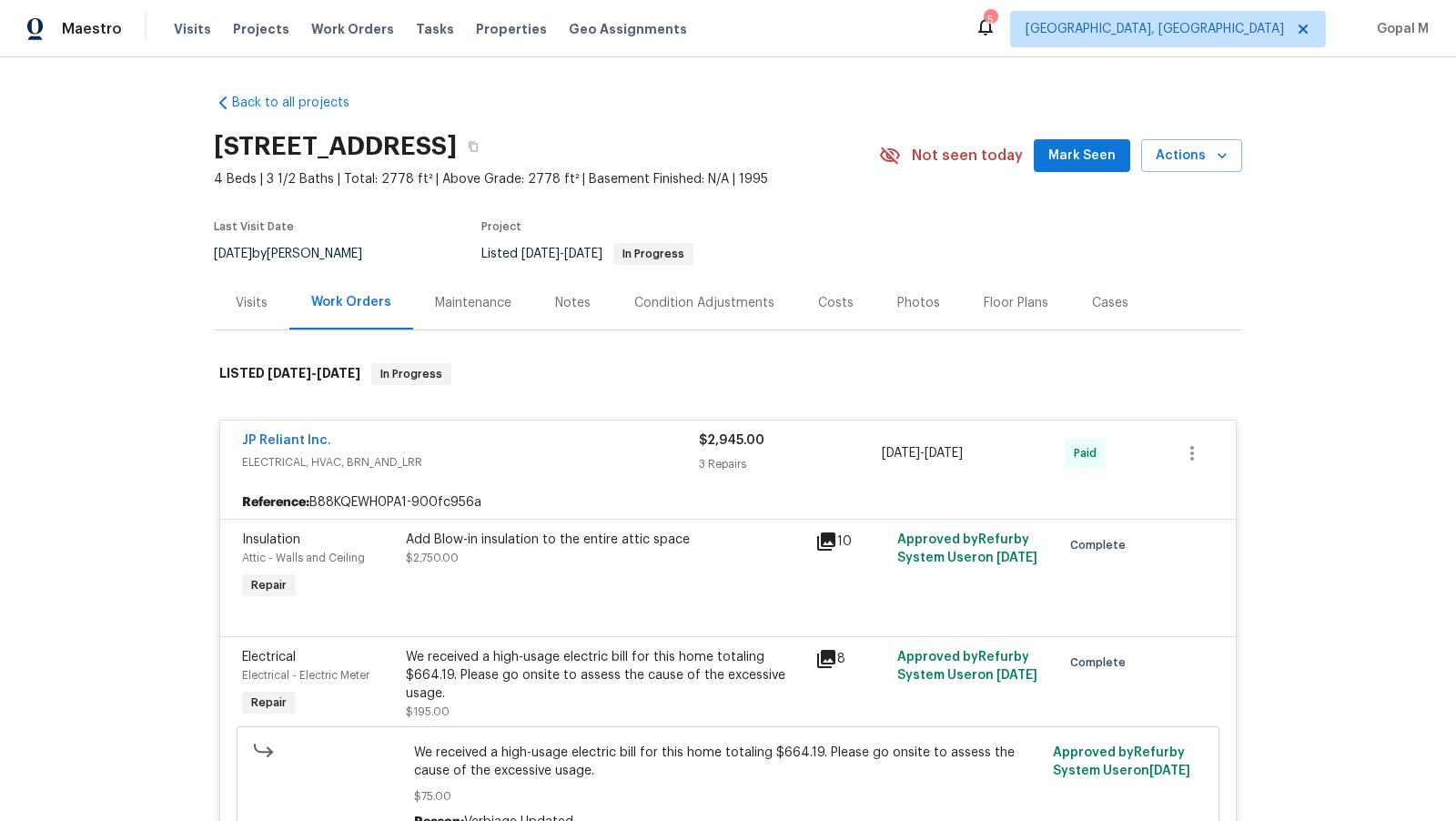
click at [247, 293] on div "Visits" at bounding box center [252, 302] width 32 height 18
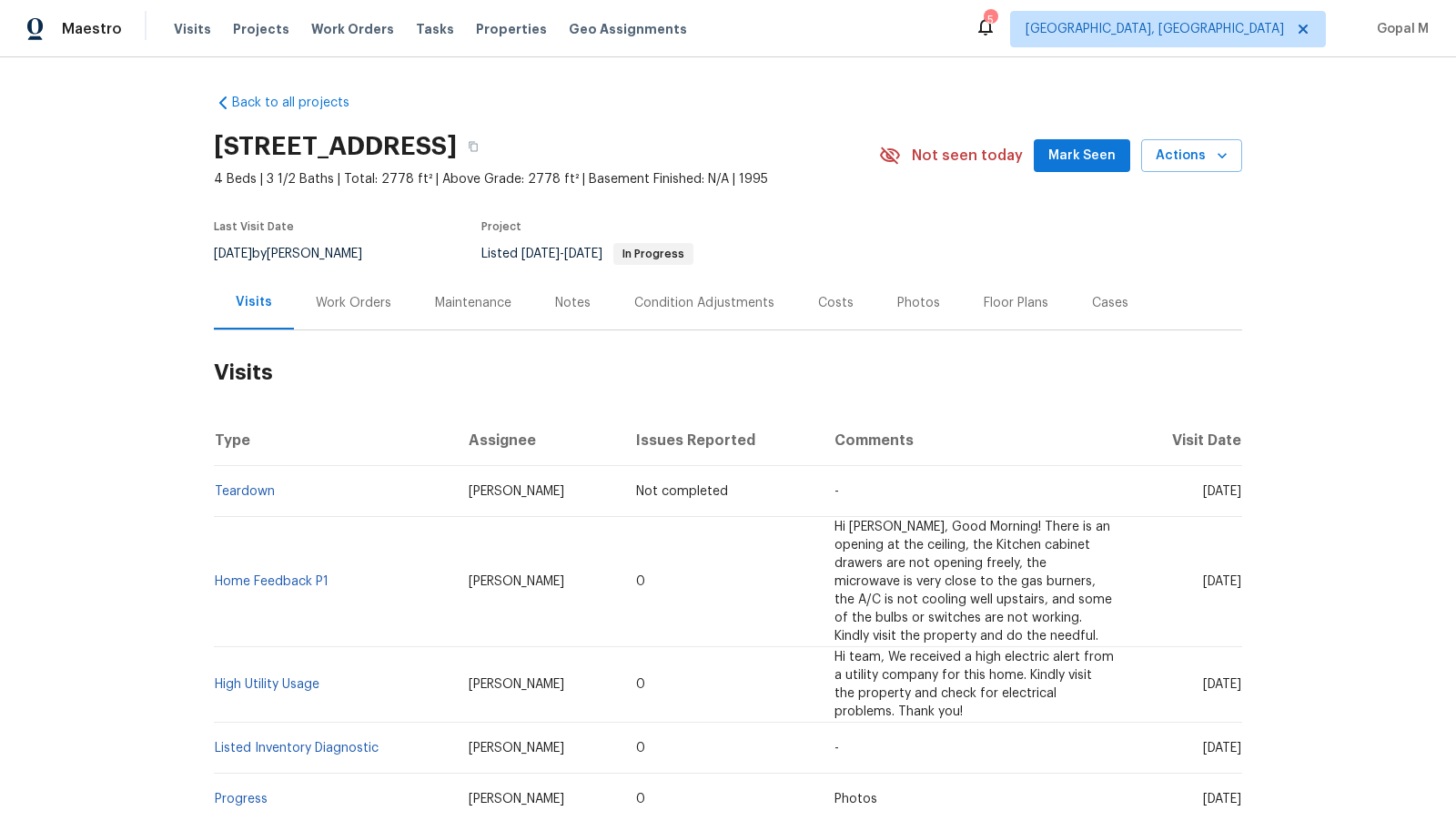
click at [360, 299] on div "Work Orders" at bounding box center [354, 302] width 75 height 18
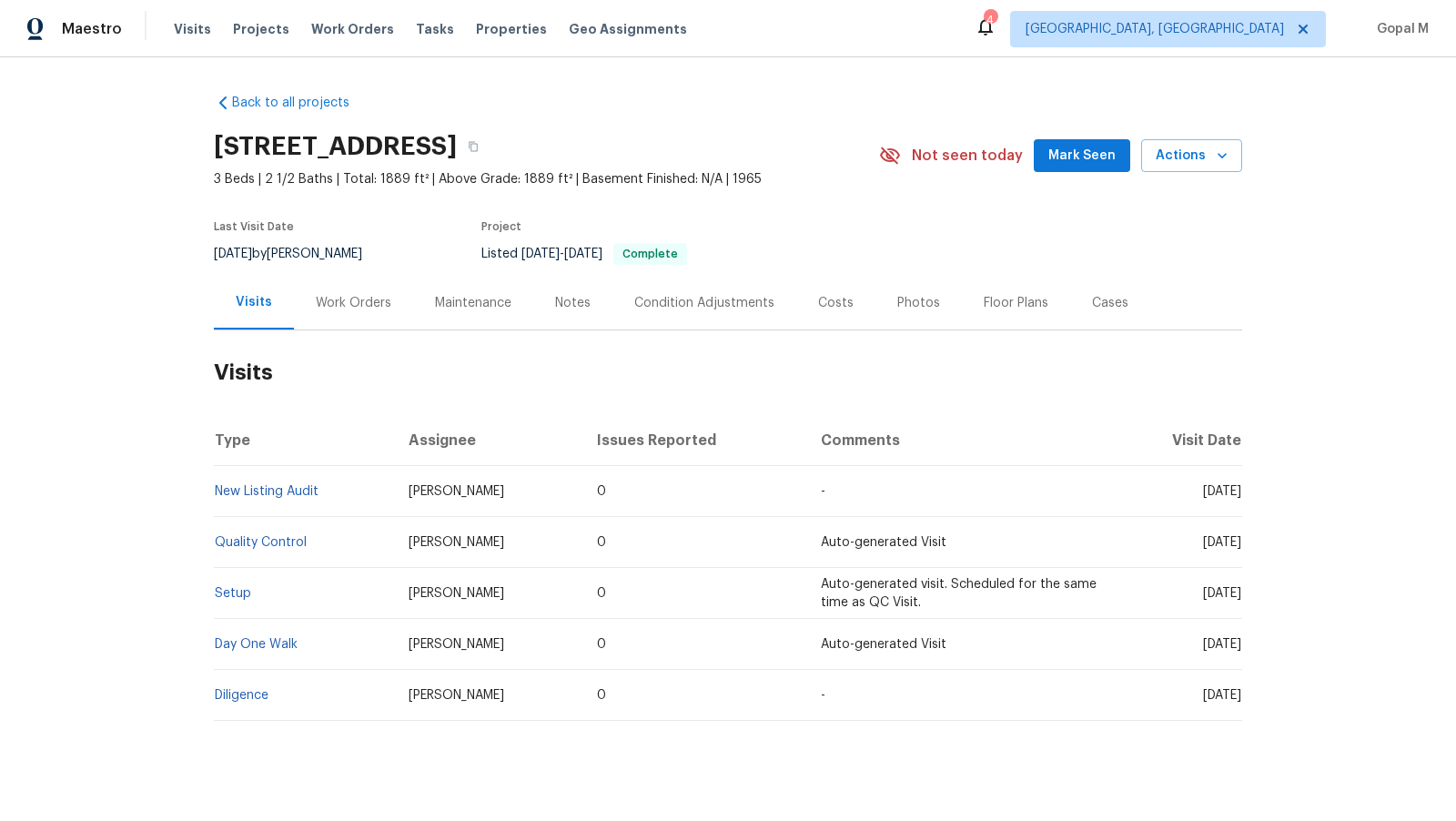
click at [377, 298] on div "Work Orders" at bounding box center [354, 302] width 75 height 18
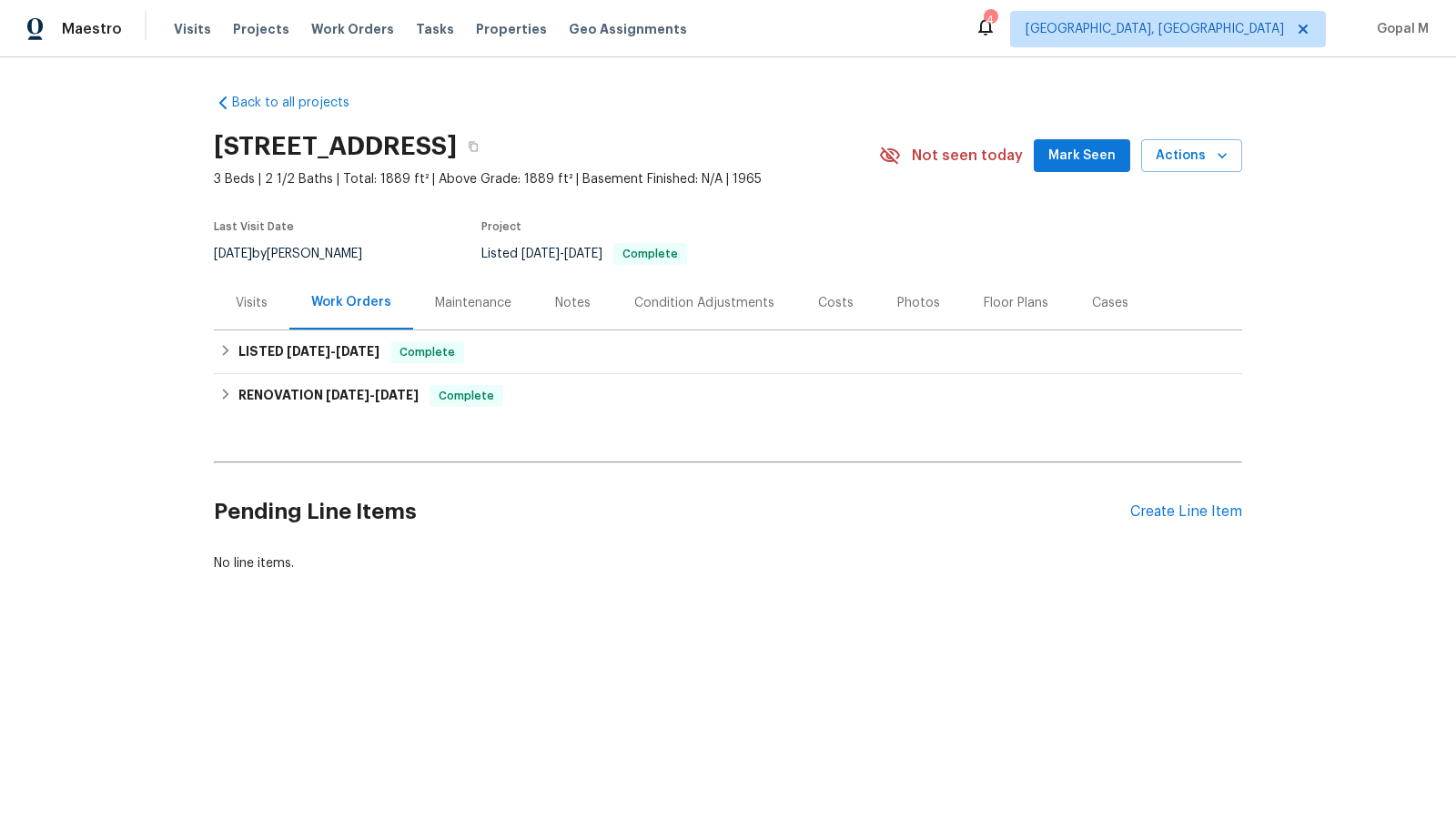
click at [255, 303] on div "Visits" at bounding box center [252, 302] width 32 height 18
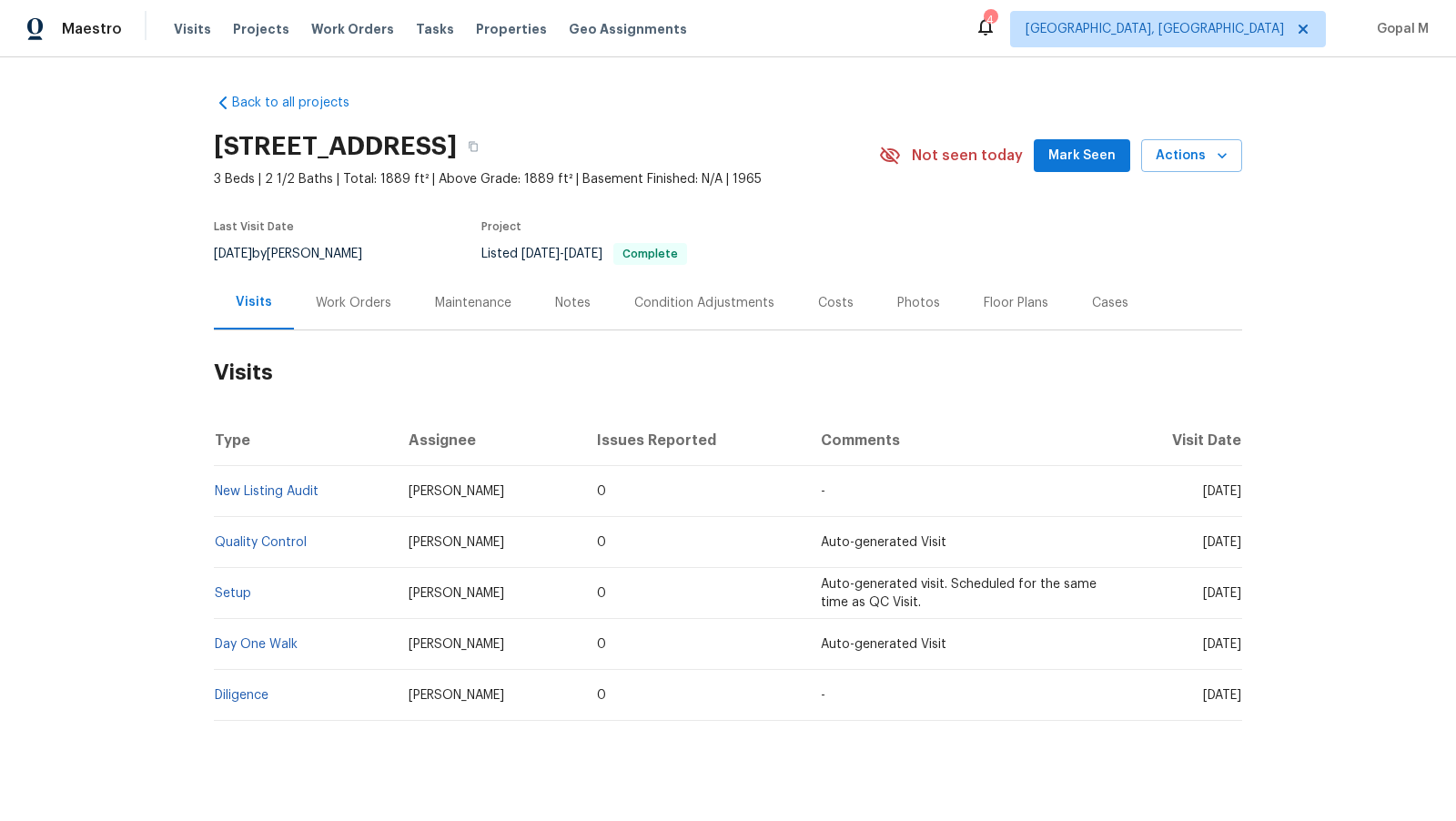
click at [334, 306] on div "Work Orders" at bounding box center [354, 302] width 75 height 18
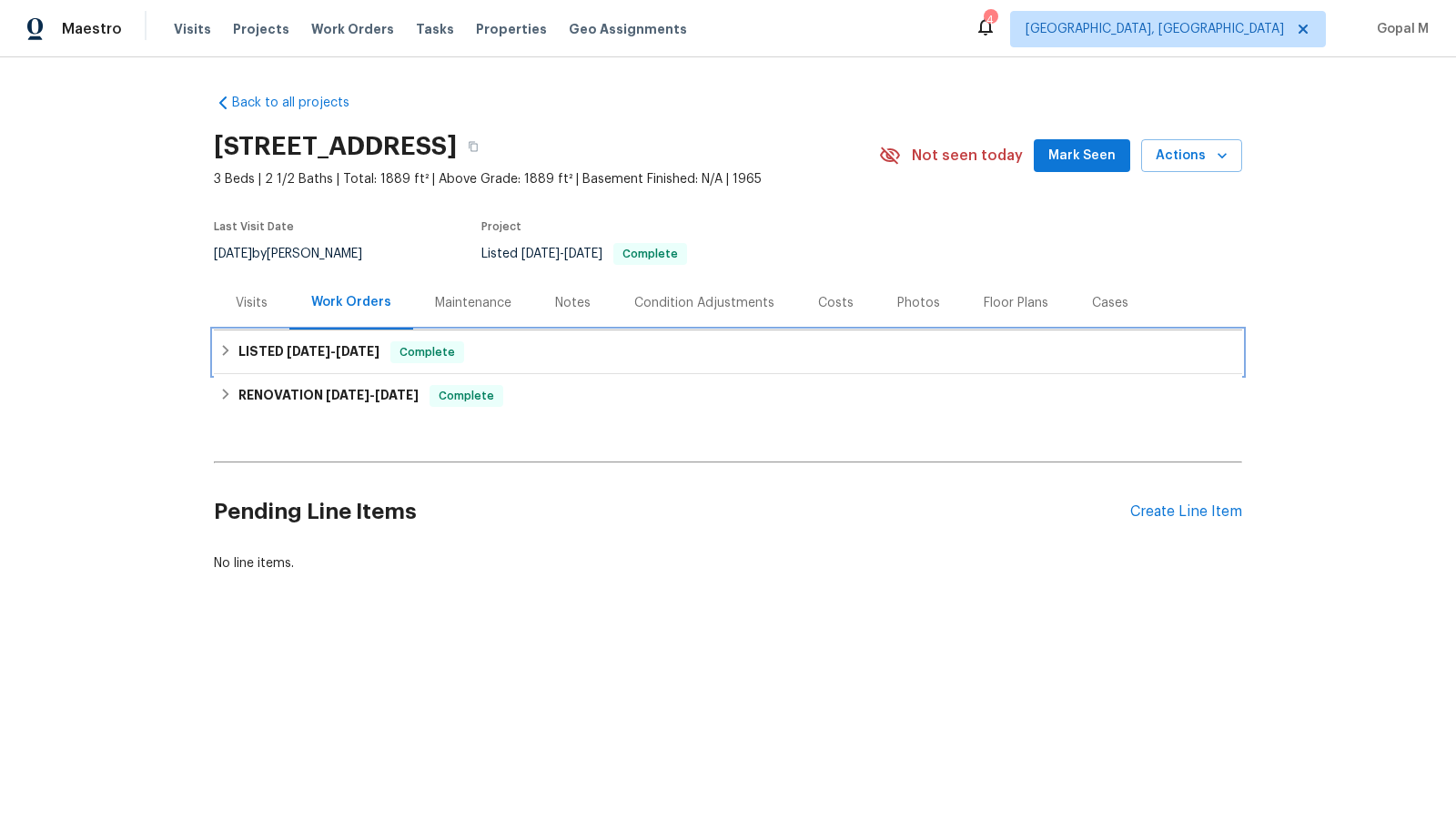
click at [402, 359] on div "Complete" at bounding box center [427, 352] width 74 height 22
